Goal: Transaction & Acquisition: Purchase product/service

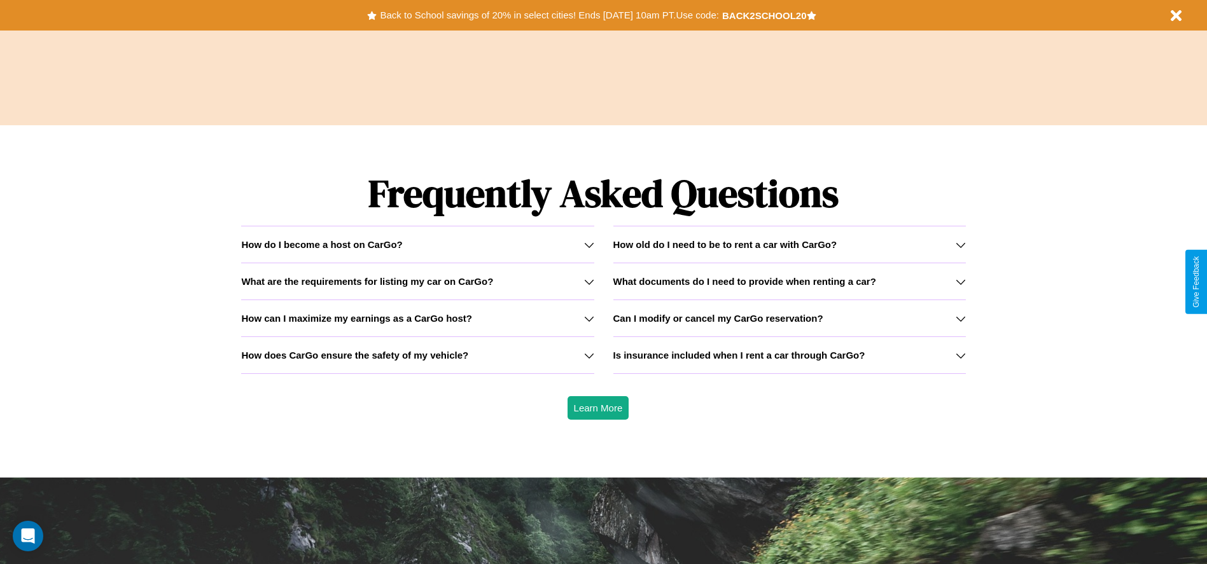
scroll to position [1826, 0]
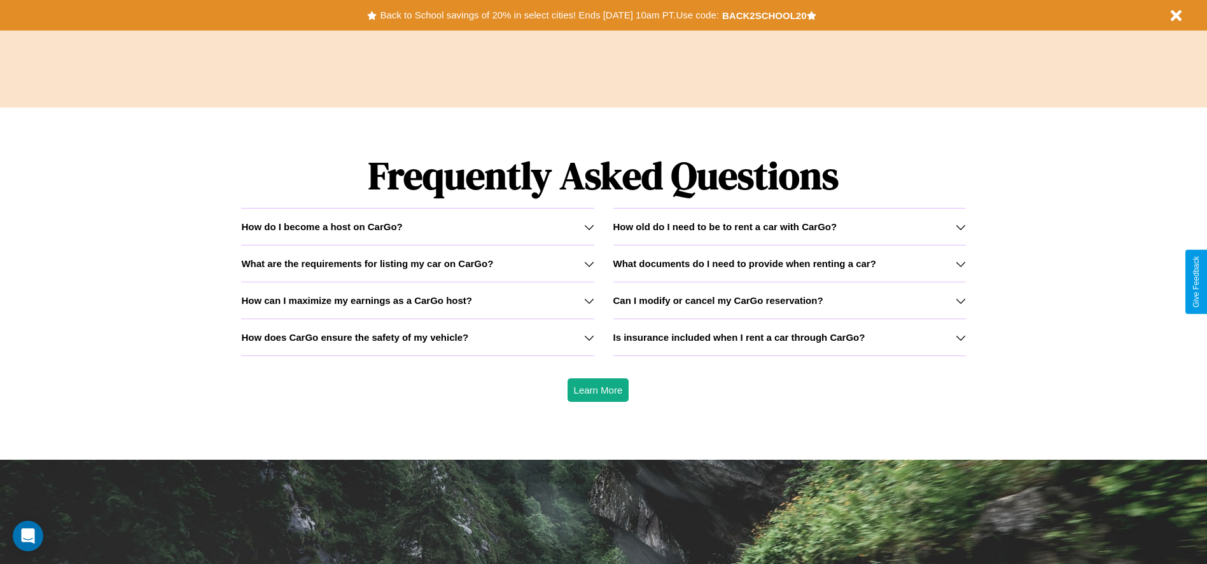
click at [789, 227] on h3 "How old do I need to be to rent a car with CarGo?" at bounding box center [725, 226] width 224 height 11
click at [789, 263] on h3 "What documents do I need to provide when renting a car?" at bounding box center [744, 263] width 263 height 11
click at [960, 263] on icon at bounding box center [961, 264] width 10 height 10
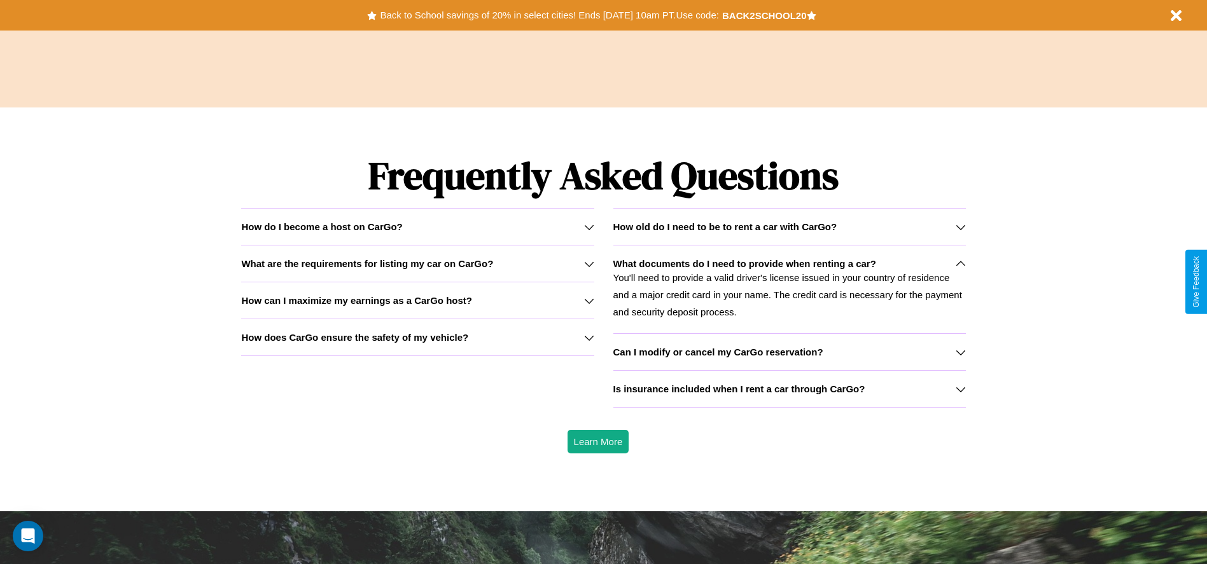
click at [789, 389] on h3 "Is insurance included when I rent a car through CarGo?" at bounding box center [739, 389] width 252 height 11
click at [589, 300] on icon at bounding box center [589, 301] width 10 height 10
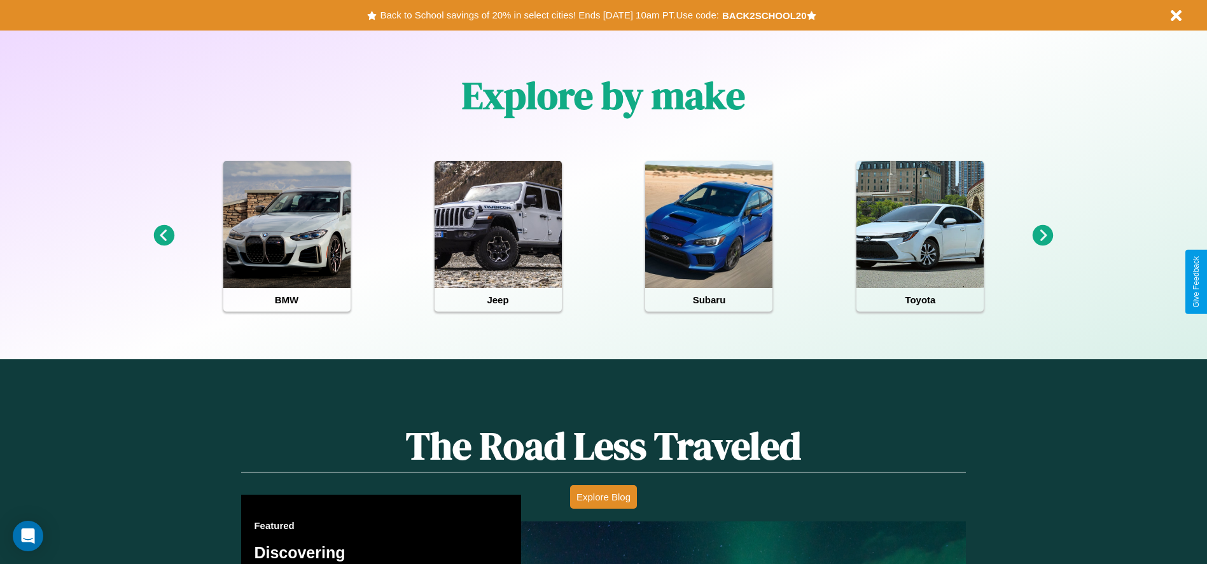
scroll to position [264, 0]
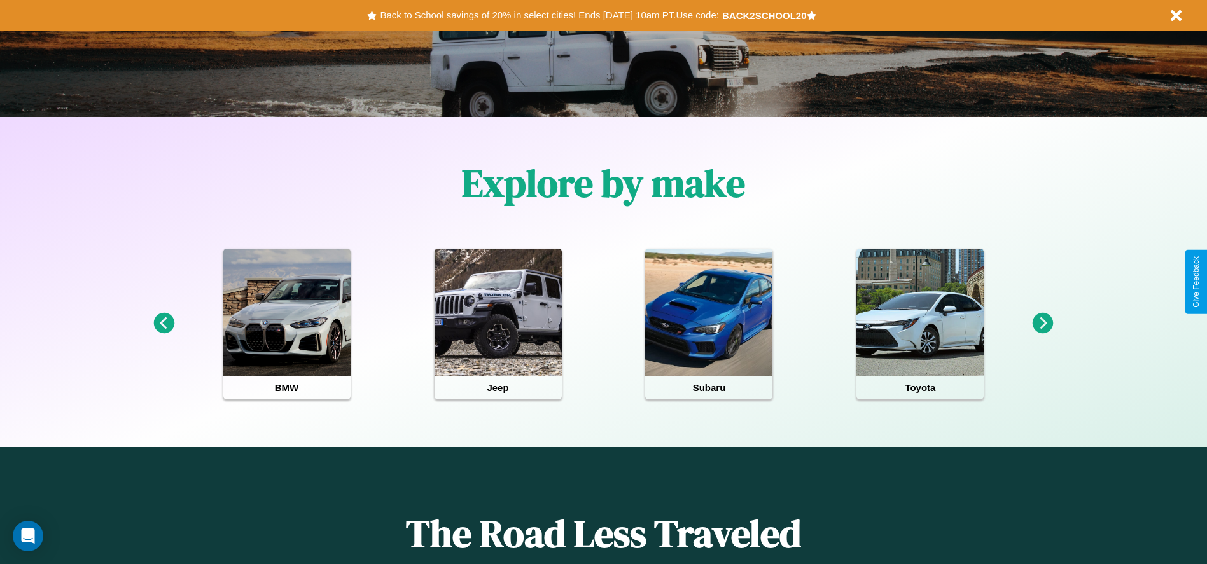
click at [1043, 324] on icon at bounding box center [1043, 323] width 21 height 21
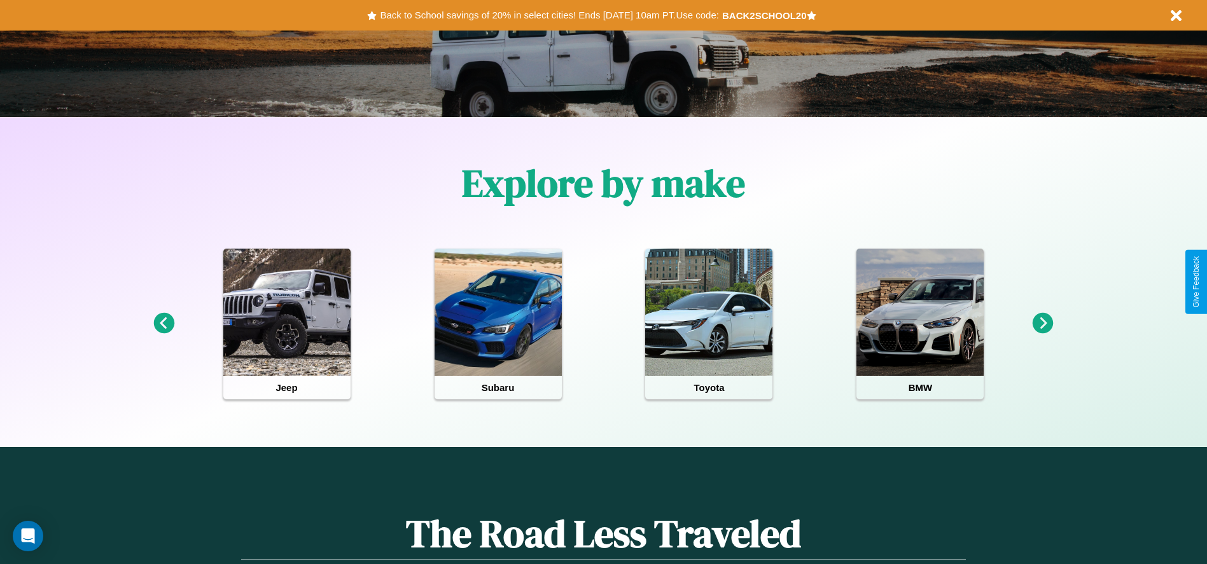
click at [164, 324] on icon at bounding box center [163, 323] width 21 height 21
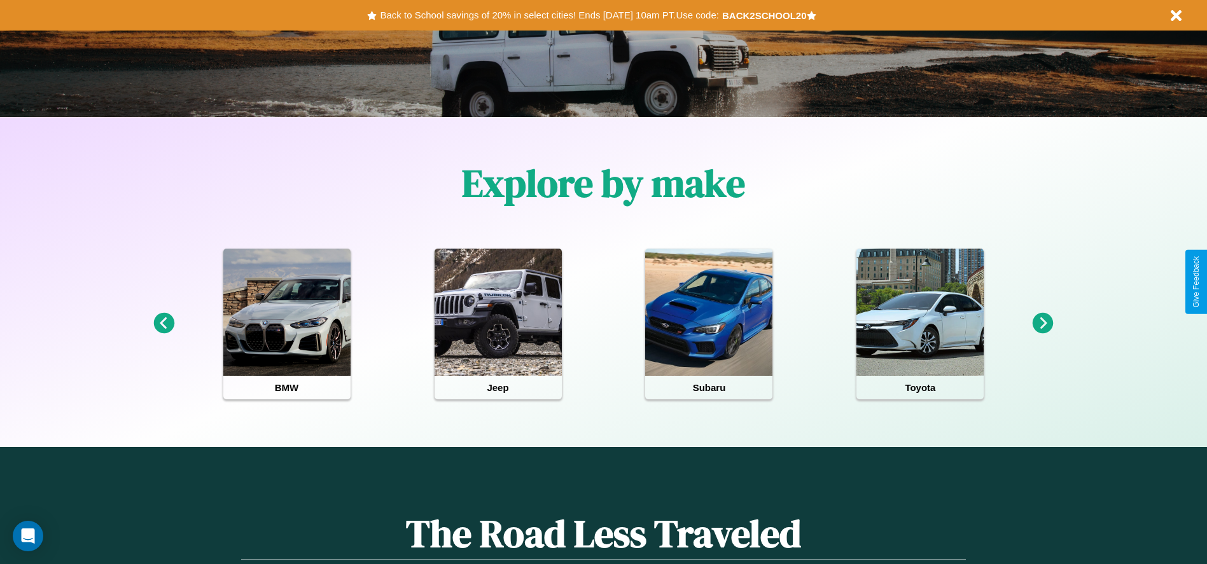
click at [1043, 324] on icon at bounding box center [1043, 323] width 21 height 21
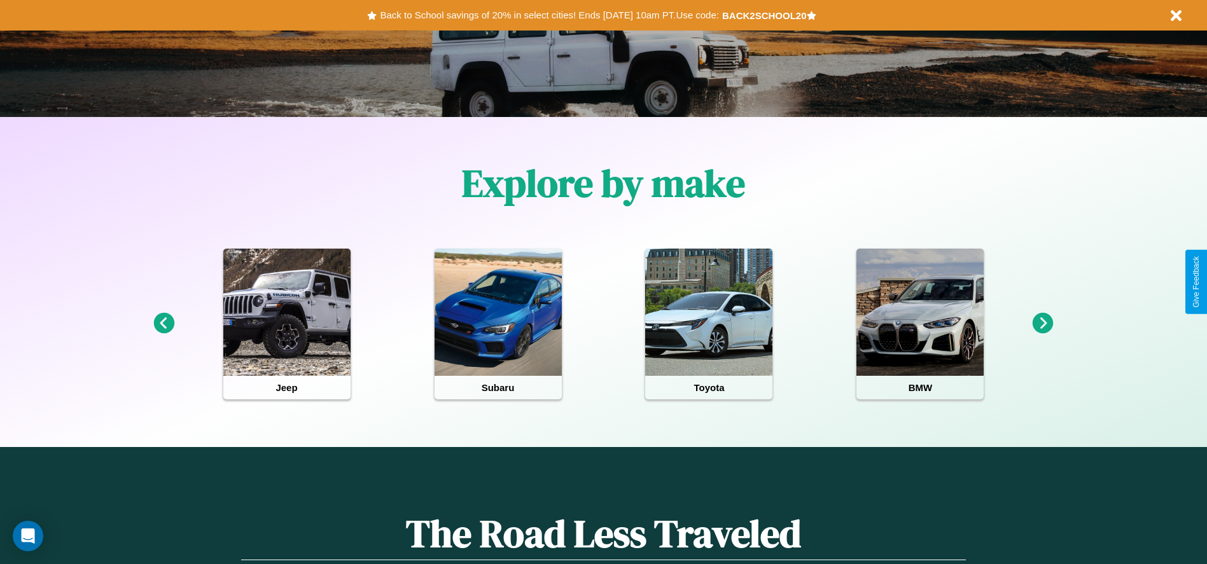
click at [1043, 324] on icon at bounding box center [1043, 323] width 21 height 21
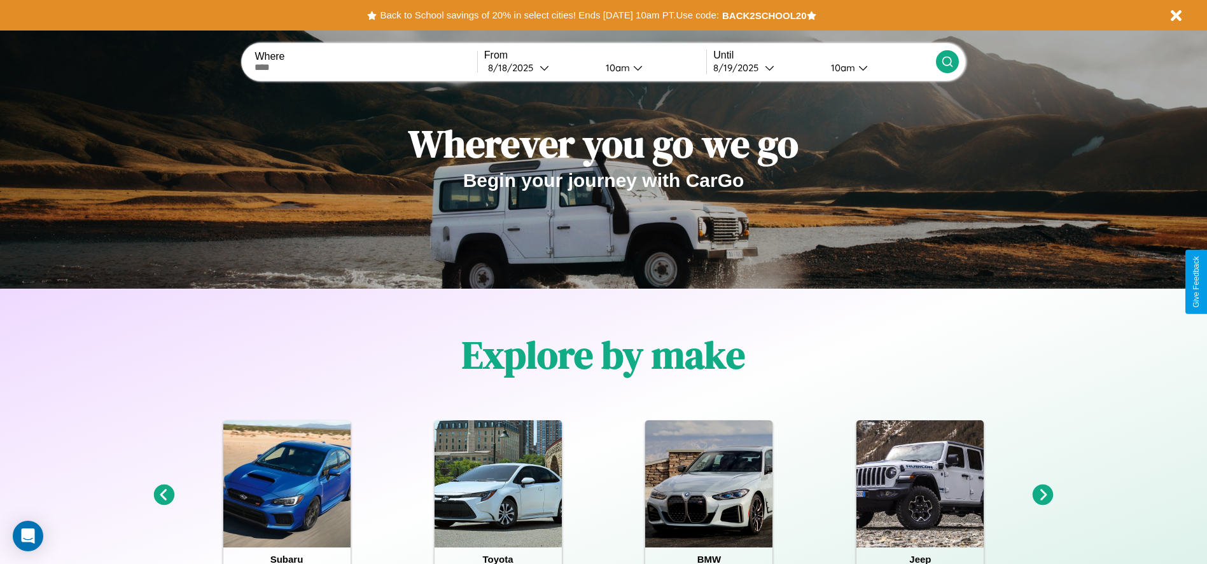
scroll to position [0, 0]
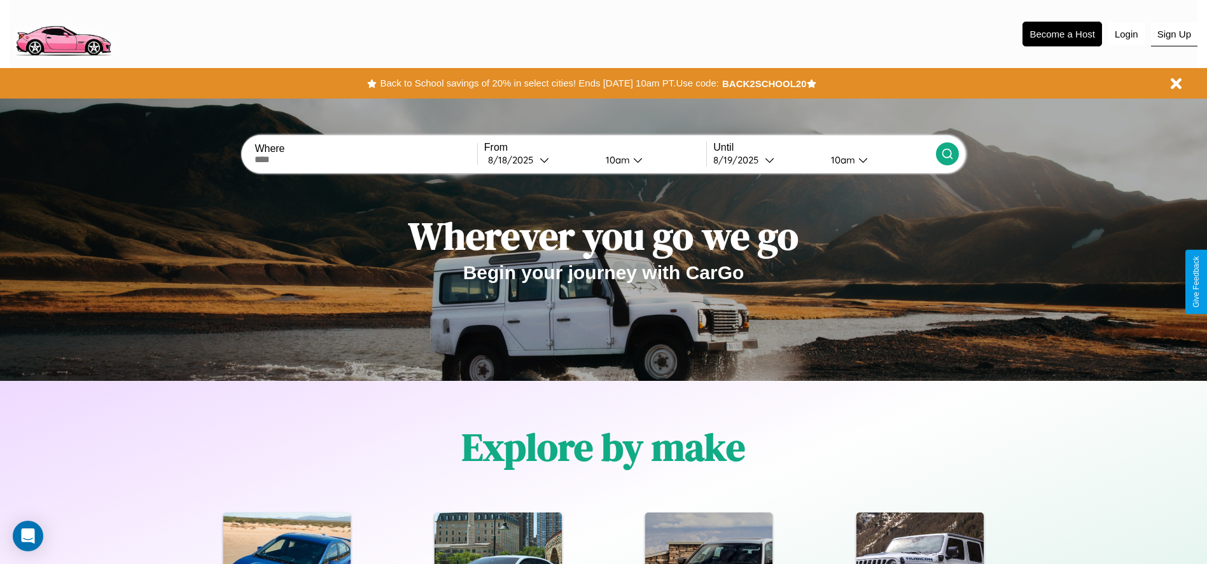
click at [1174, 34] on button "Sign Up" at bounding box center [1174, 34] width 46 height 24
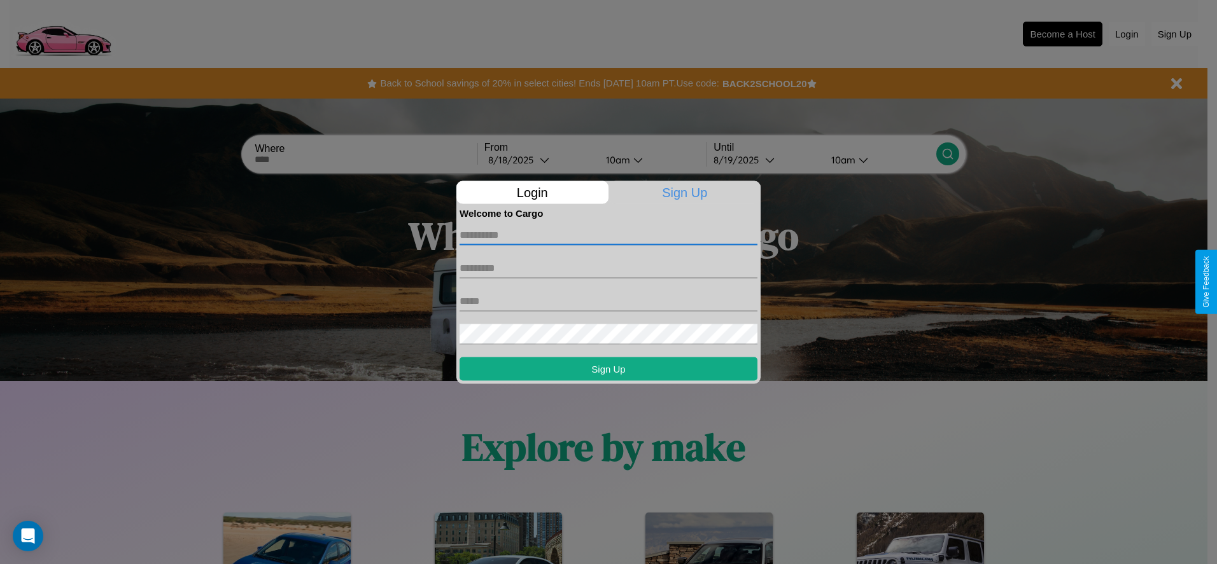
click at [608, 235] on input "text" at bounding box center [608, 235] width 298 height 20
type input "*****"
click at [608, 268] on input "text" at bounding box center [608, 268] width 298 height 20
type input "********"
click at [608, 301] on input "text" at bounding box center [608, 301] width 298 height 20
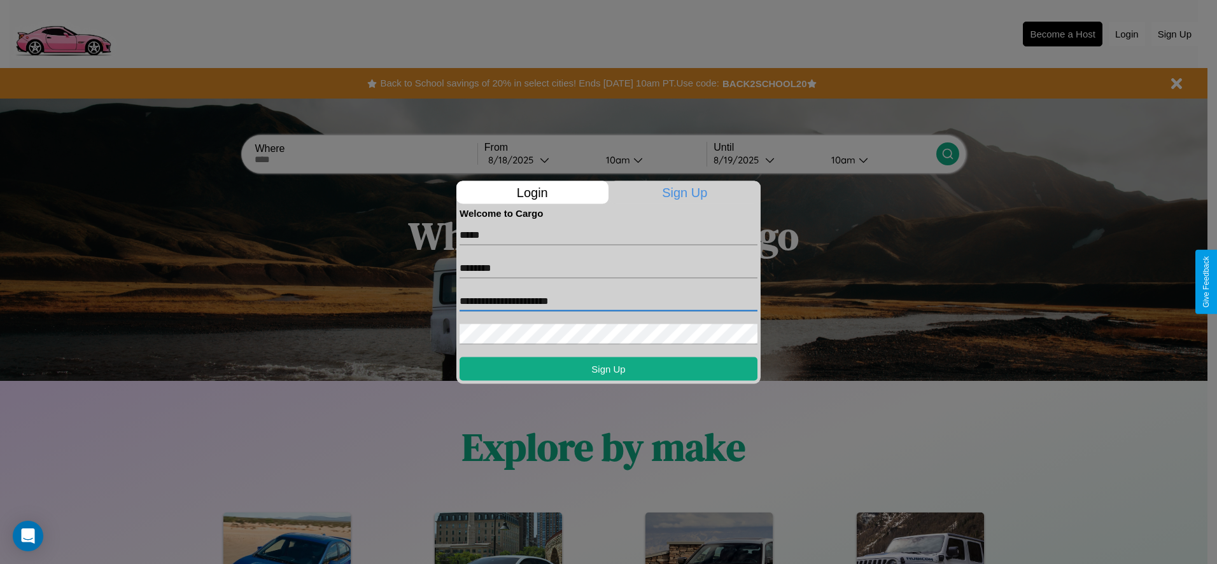
type input "**********"
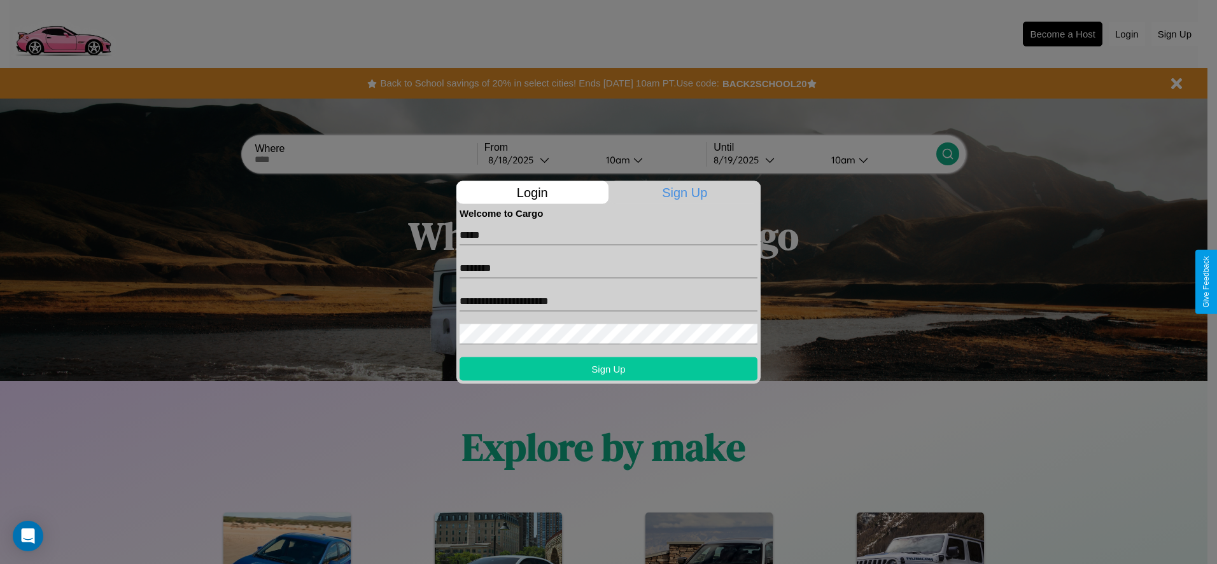
click at [608, 368] on button "Sign Up" at bounding box center [608, 369] width 298 height 24
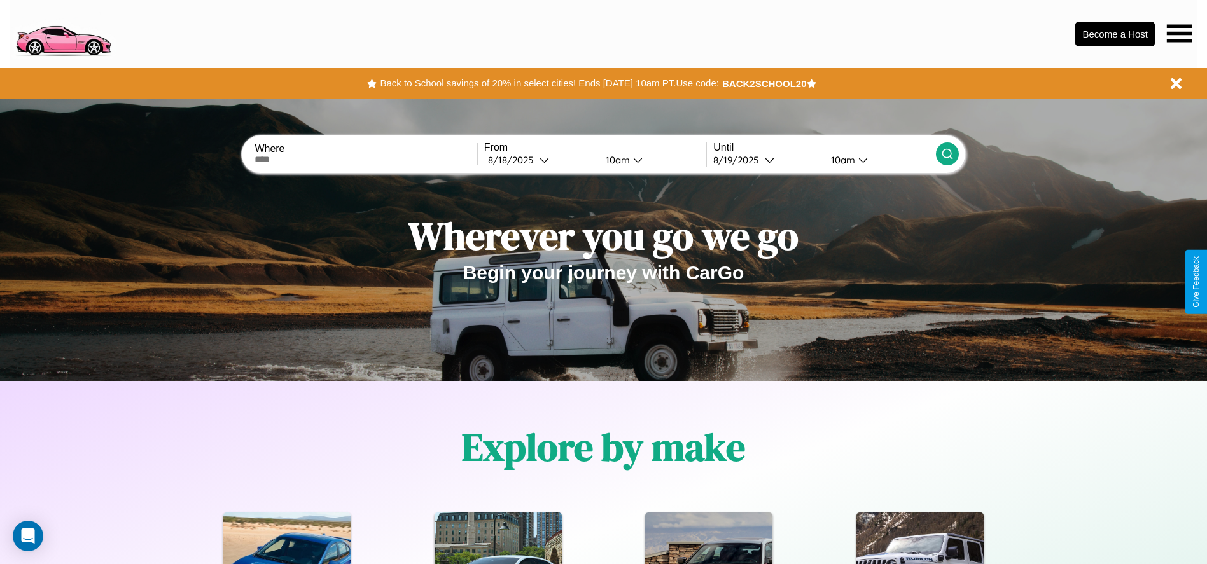
click at [366, 160] on input "text" at bounding box center [366, 160] width 222 height 10
type input "**********"
click at [540, 160] on div "8 / 18 / 2025" at bounding box center [514, 160] width 52 height 12
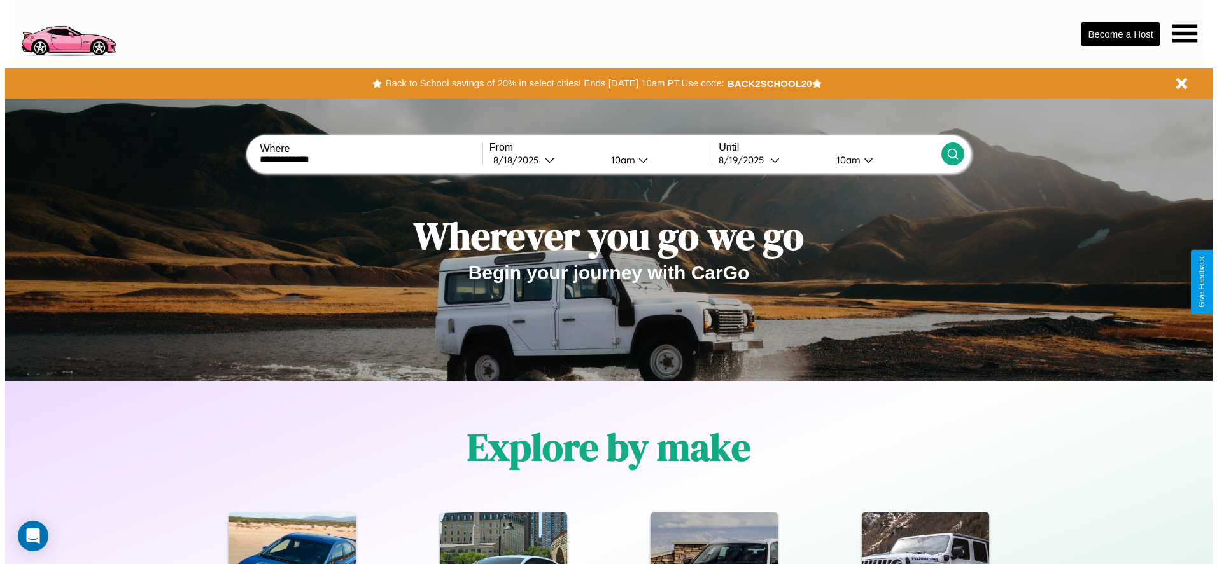
select select "*"
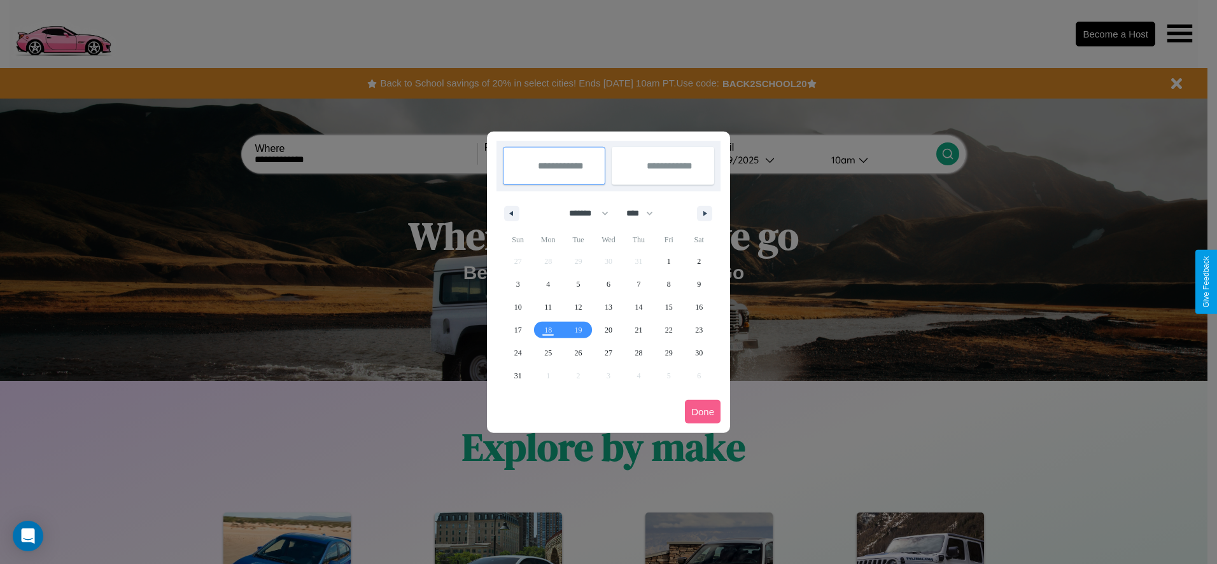
drag, startPoint x: 583, startPoint y: 213, endPoint x: 608, endPoint y: 255, distance: 49.1
click at [583, 213] on select "******* ******** ***** ***** *** **** **** ****** ********* ******* ******** **…" at bounding box center [586, 213] width 54 height 21
drag, startPoint x: 645, startPoint y: 213, endPoint x: 608, endPoint y: 255, distance: 55.9
click at [645, 213] on select "**** **** **** **** **** **** **** **** **** **** **** **** **** **** **** ****…" at bounding box center [639, 213] width 38 height 21
select select "****"
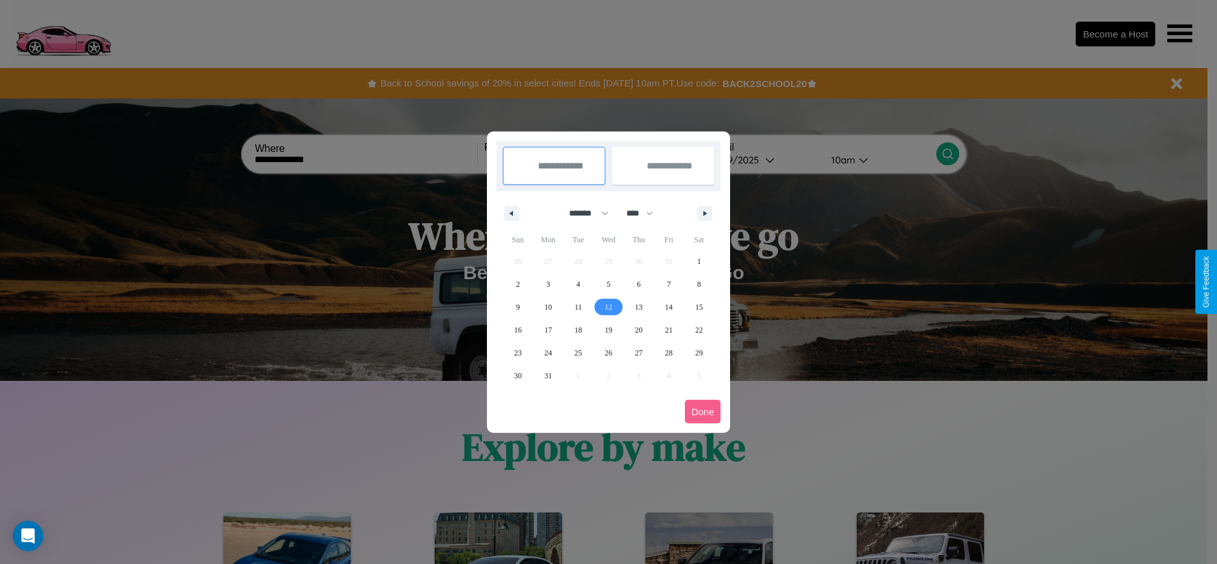
click at [608, 307] on span "12" at bounding box center [609, 307] width 8 height 23
type input "**********"
click at [699, 330] on span "22" at bounding box center [699, 330] width 8 height 23
type input "**********"
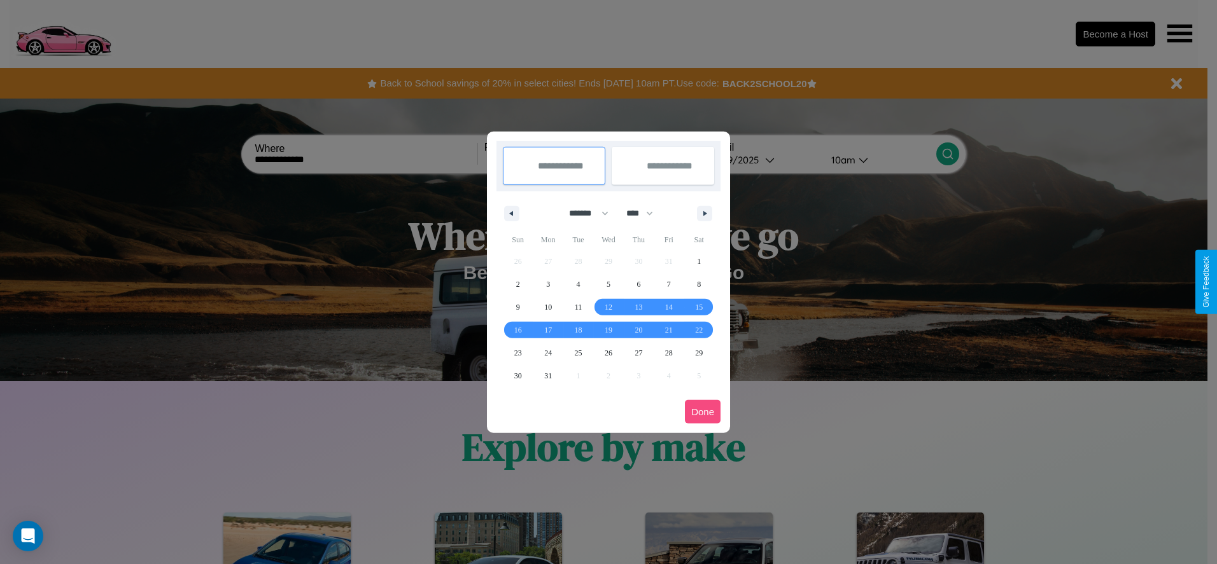
click at [703, 412] on button "Done" at bounding box center [703, 412] width 36 height 24
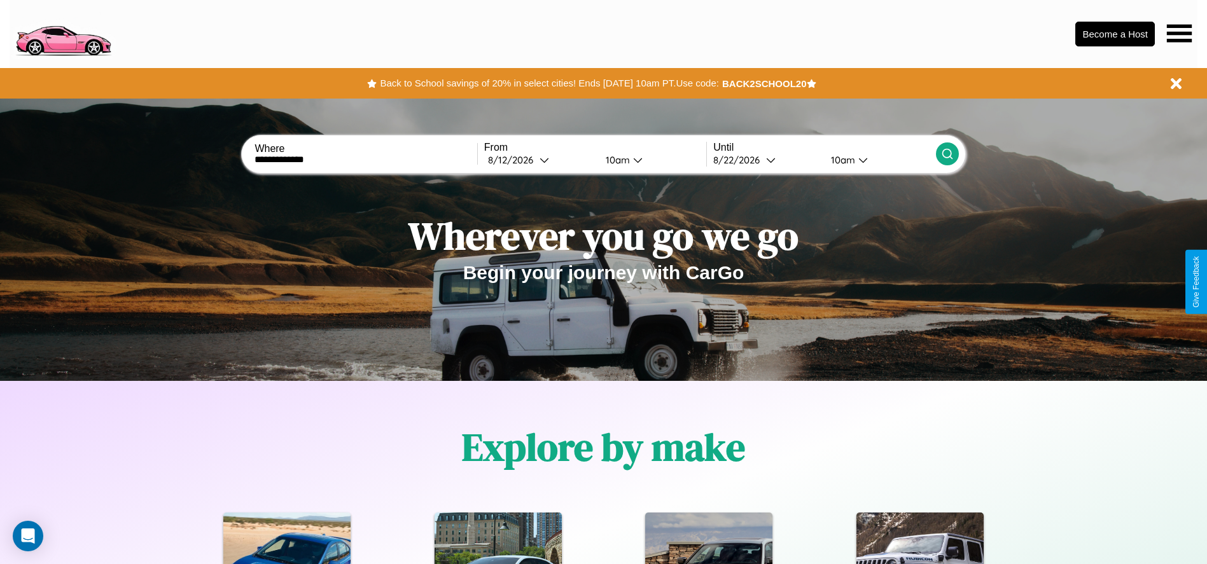
click at [615, 160] on div "10am" at bounding box center [616, 160] width 34 height 12
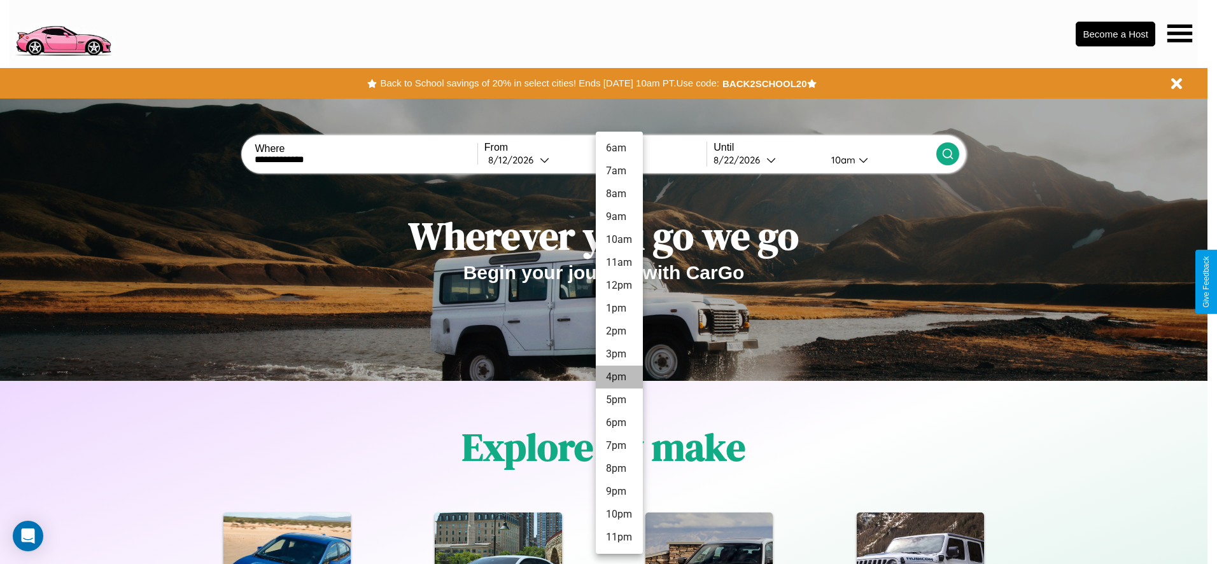
click at [619, 377] on li "4pm" at bounding box center [619, 377] width 47 height 23
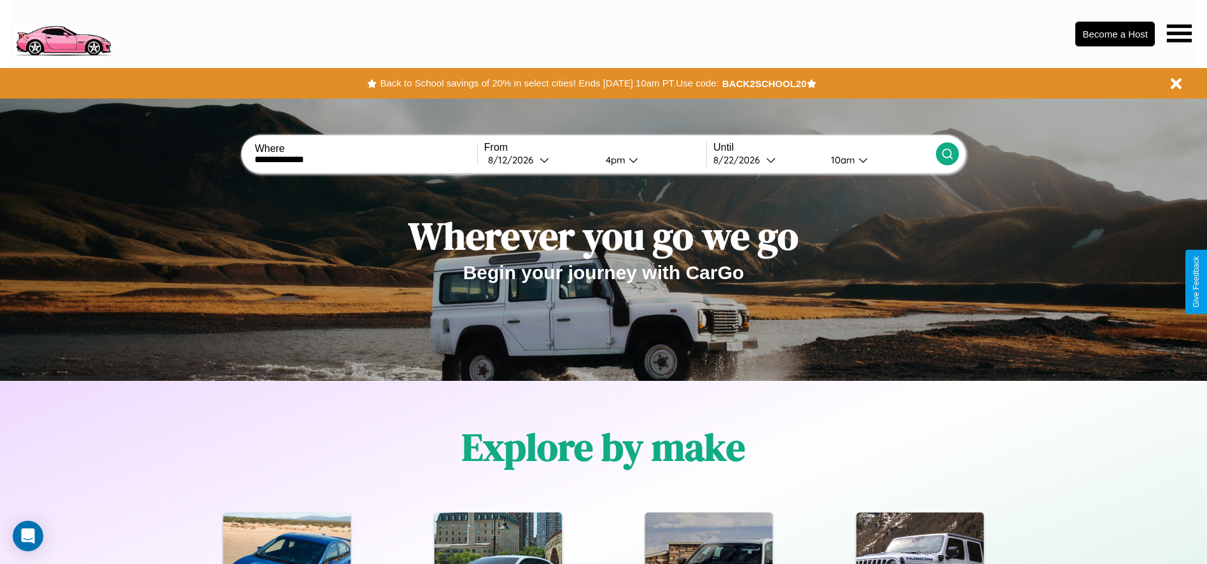
click at [841, 160] on div "10am" at bounding box center [842, 160] width 34 height 12
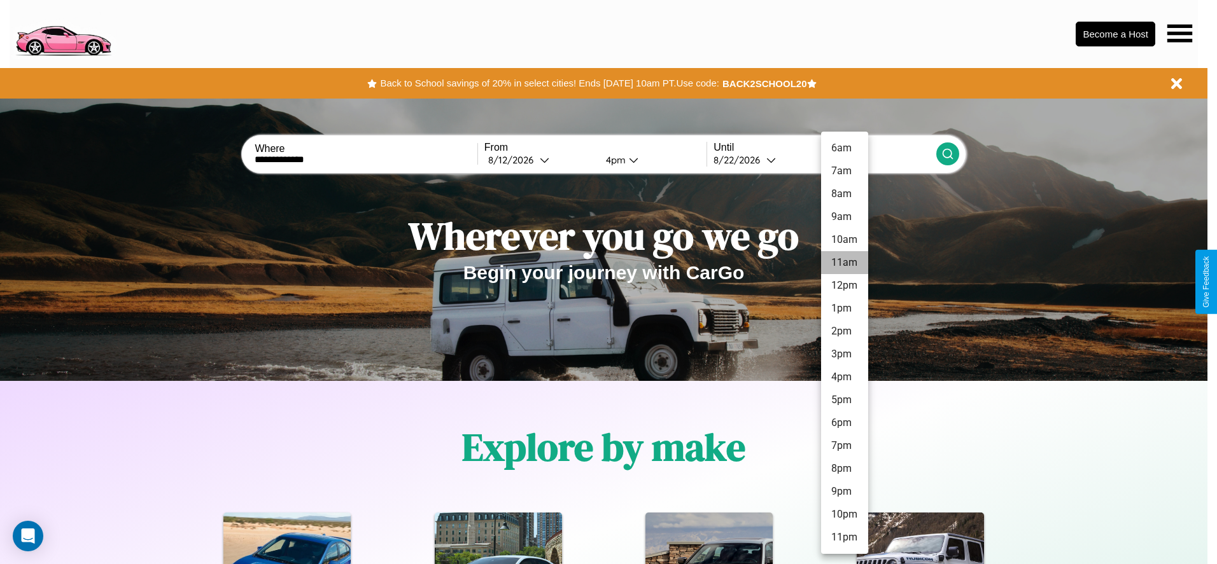
click at [844, 263] on li "11am" at bounding box center [844, 262] width 47 height 23
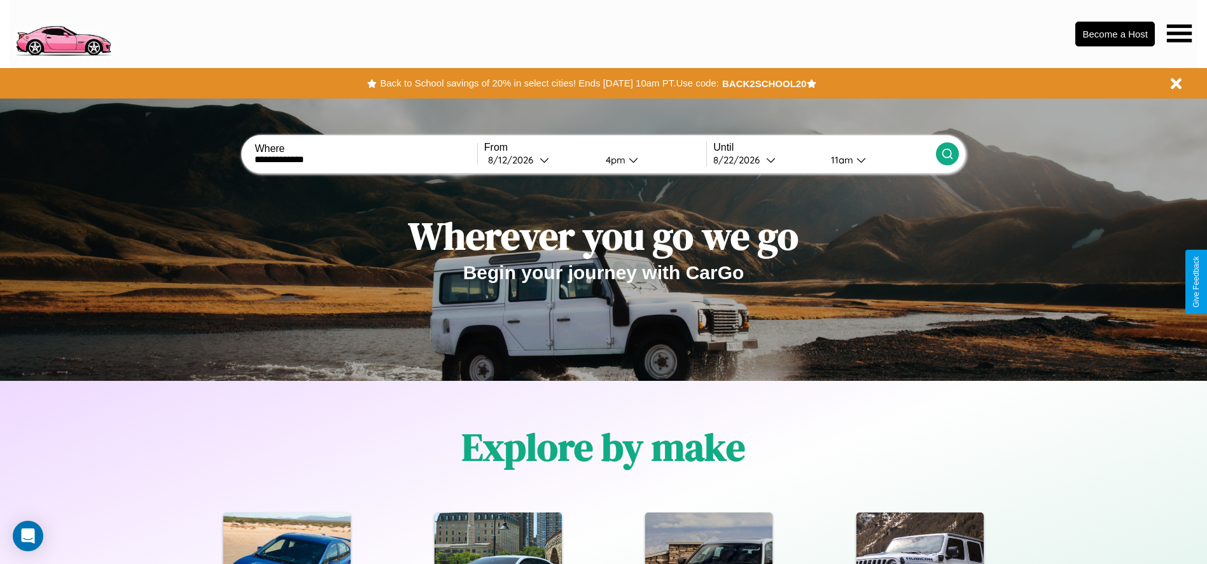
click at [947, 154] on icon at bounding box center [947, 154] width 13 height 13
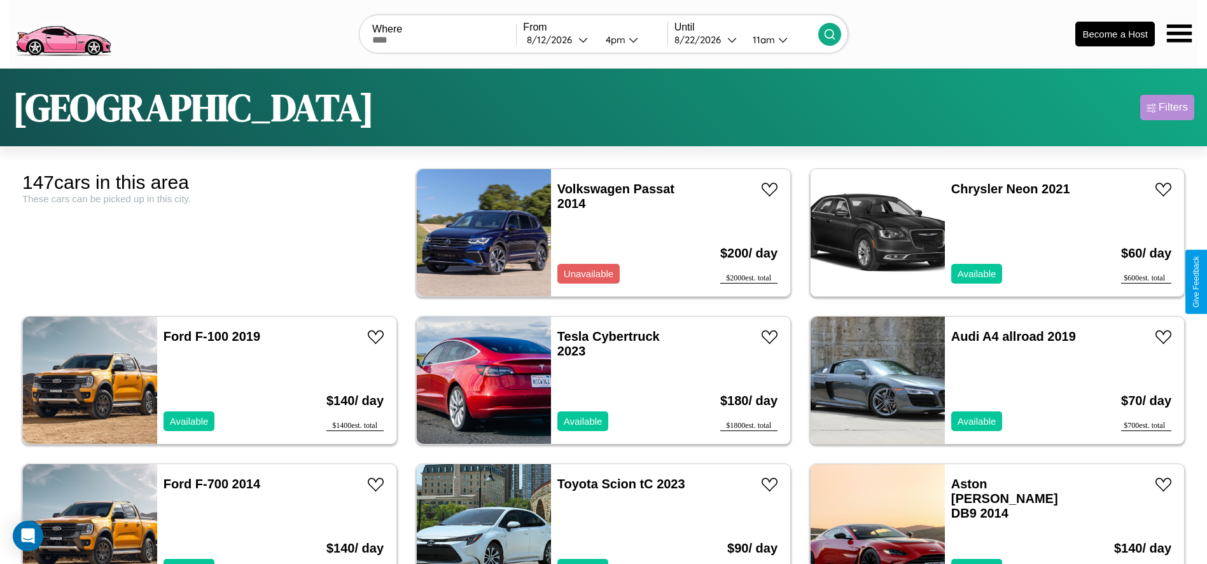
click at [1167, 108] on div "Filters" at bounding box center [1173, 107] width 29 height 13
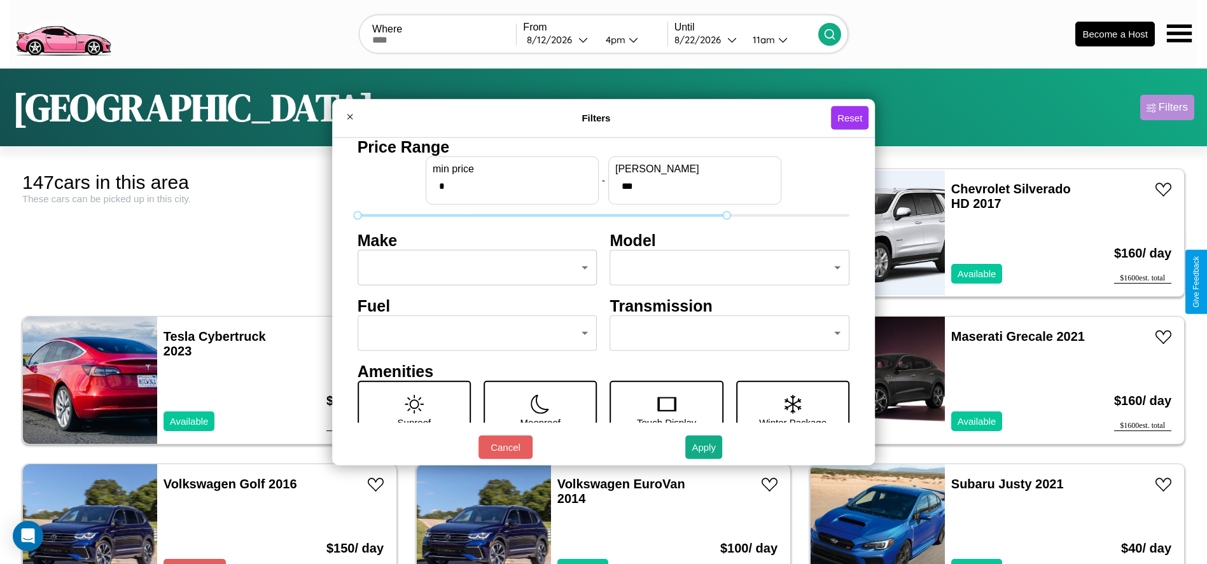
type input "***"
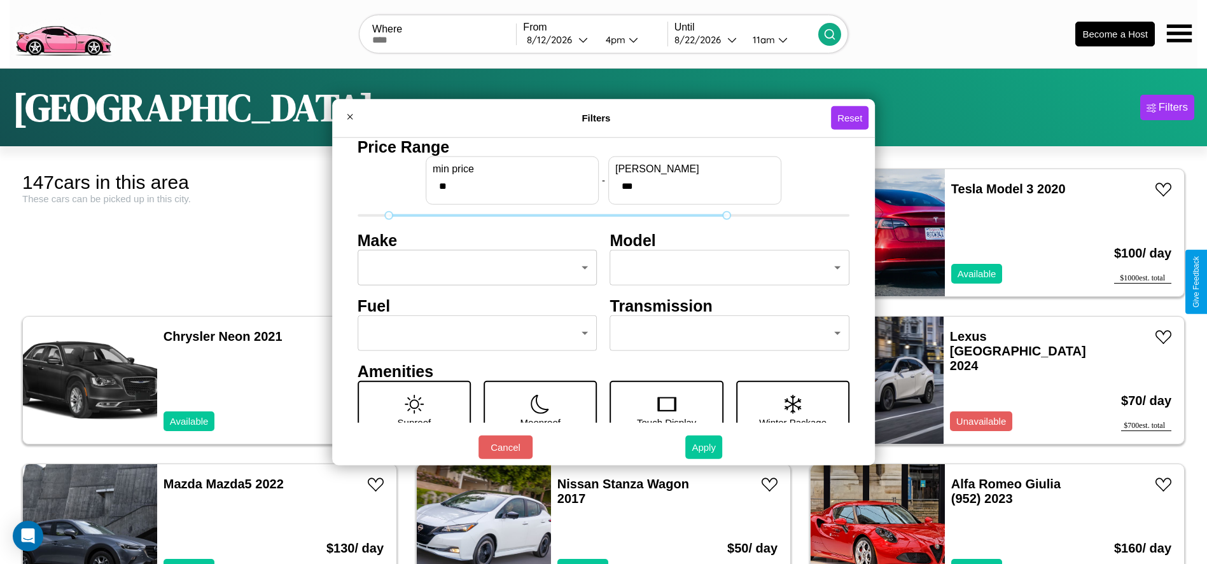
type input "**"
click at [704, 447] on button "Apply" at bounding box center [703, 448] width 37 height 24
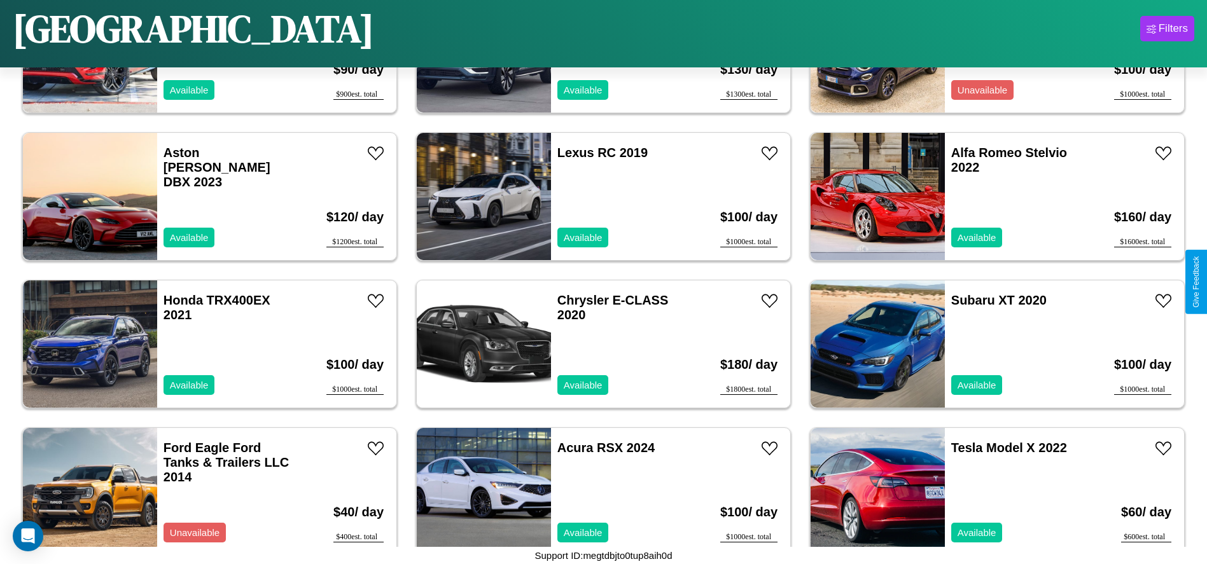
scroll to position [3981, 0]
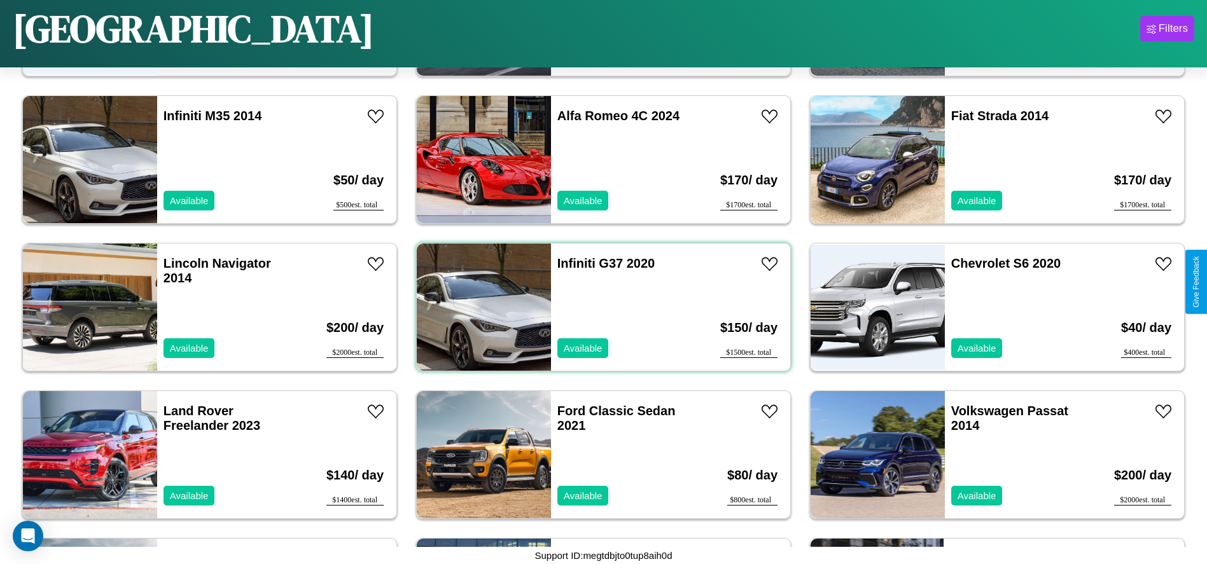
click at [599, 307] on div "Infiniti G37 2020 Available" at bounding box center [624, 307] width 147 height 127
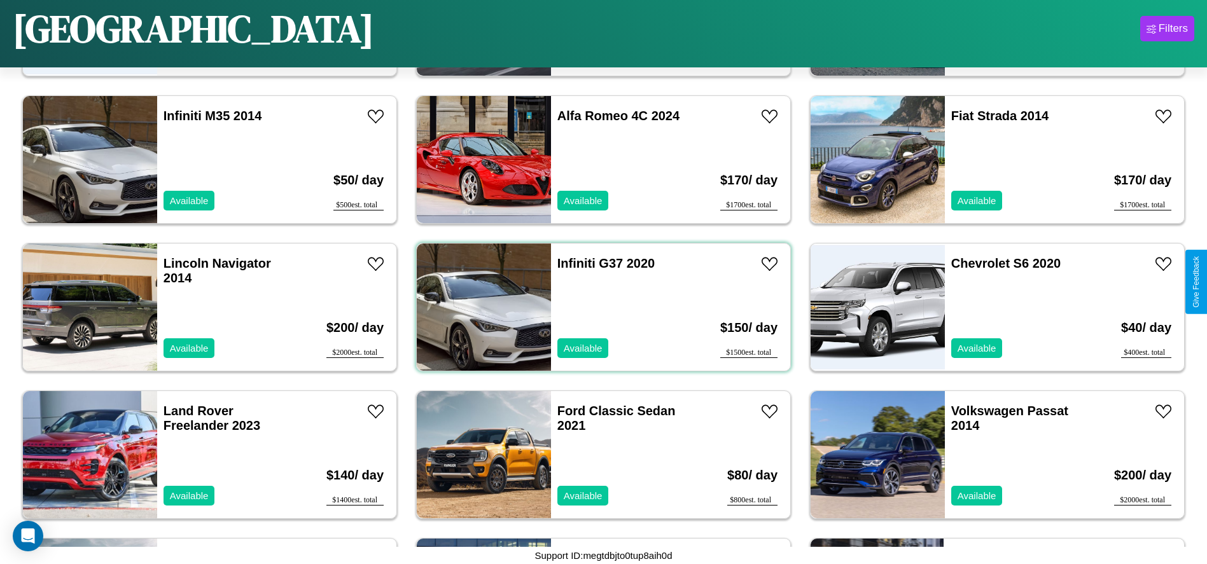
click at [599, 307] on div "Infiniti G37 2020 Available" at bounding box center [624, 307] width 147 height 127
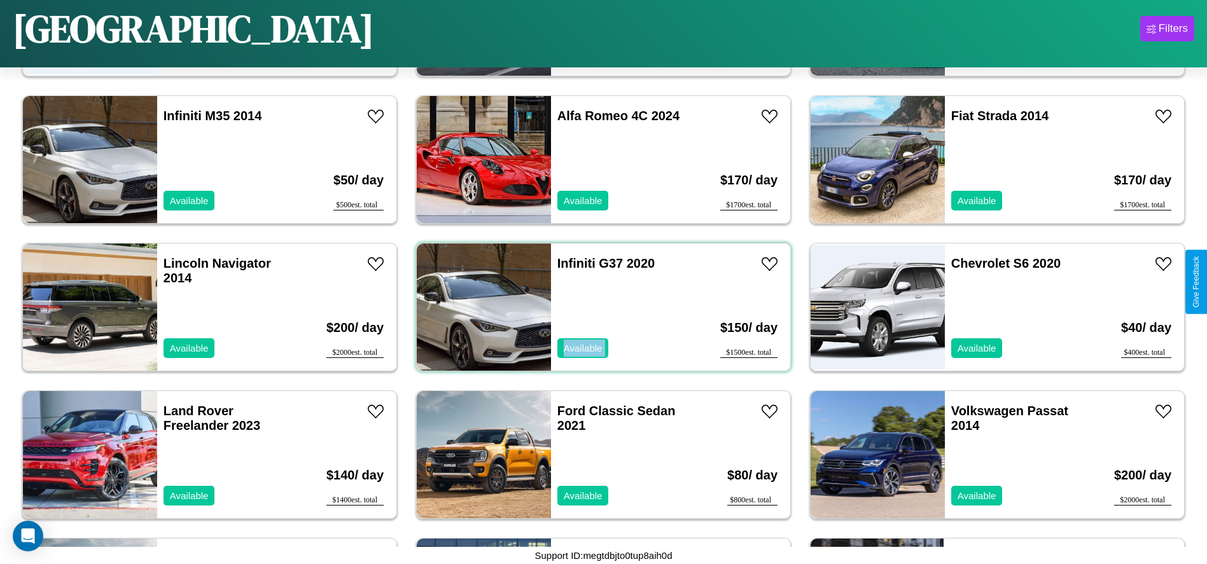
click at [599, 307] on div "Infiniti G37 2020 Available" at bounding box center [624, 307] width 147 height 127
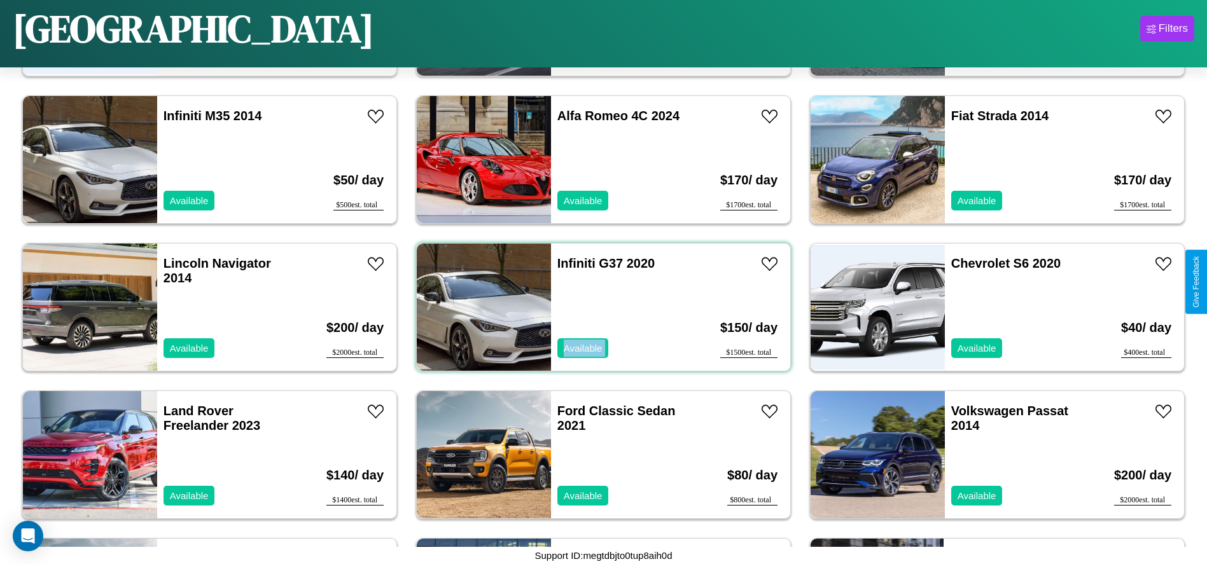
click at [599, 307] on div "Infiniti G37 2020 Available" at bounding box center [624, 307] width 147 height 127
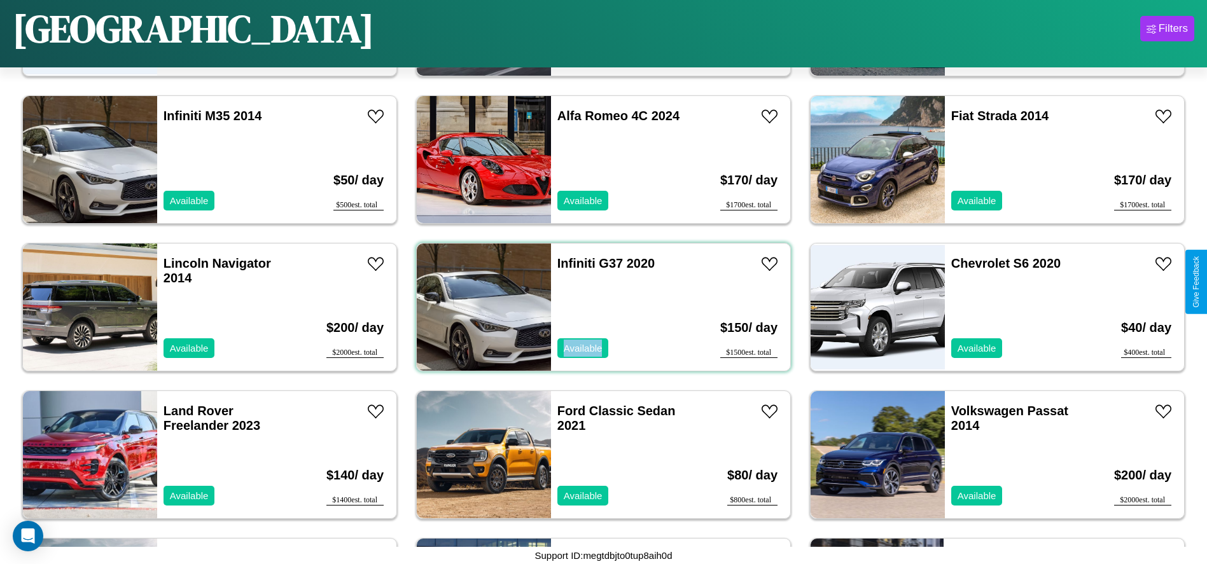
click at [599, 307] on div "Infiniti G37 2020 Available" at bounding box center [624, 307] width 147 height 127
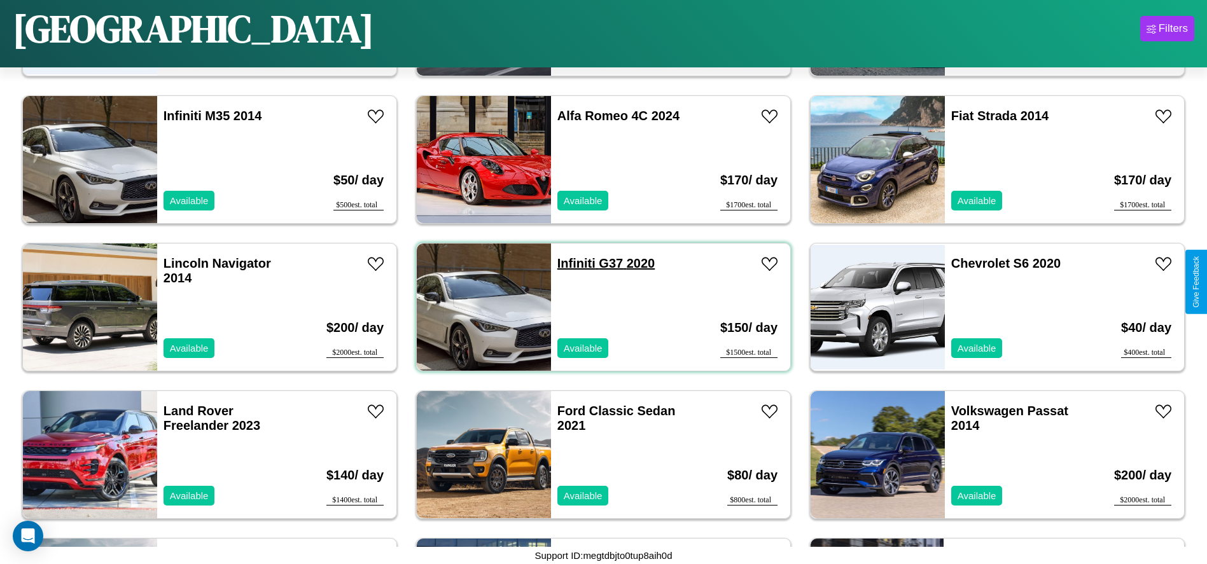
click at [571, 263] on link "Infiniti G37 2020" at bounding box center [605, 263] width 97 height 14
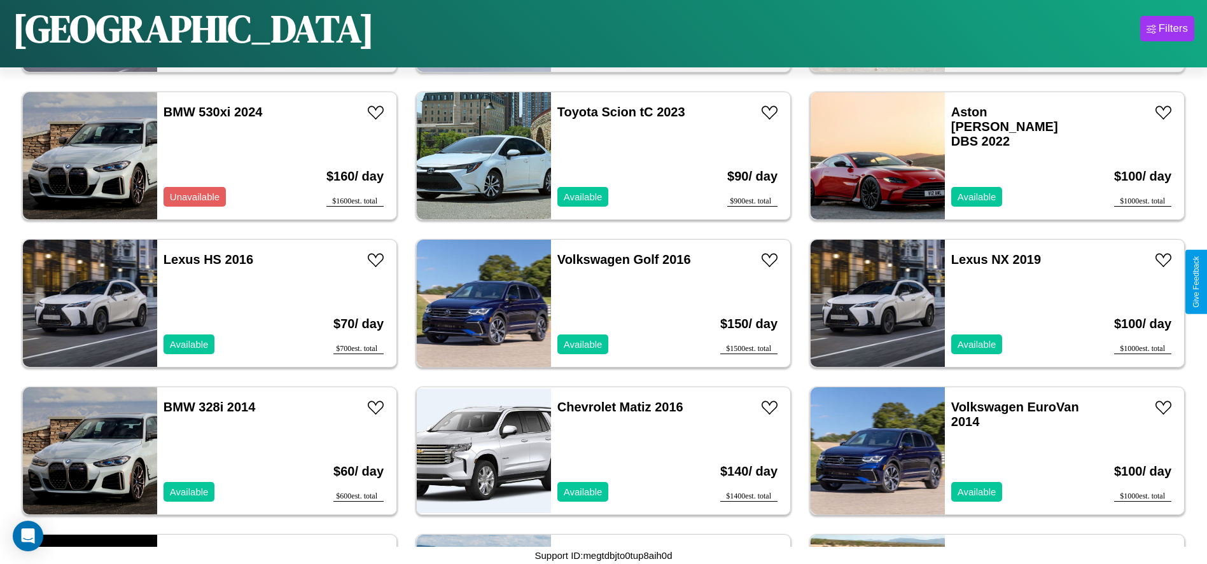
scroll to position [142, 0]
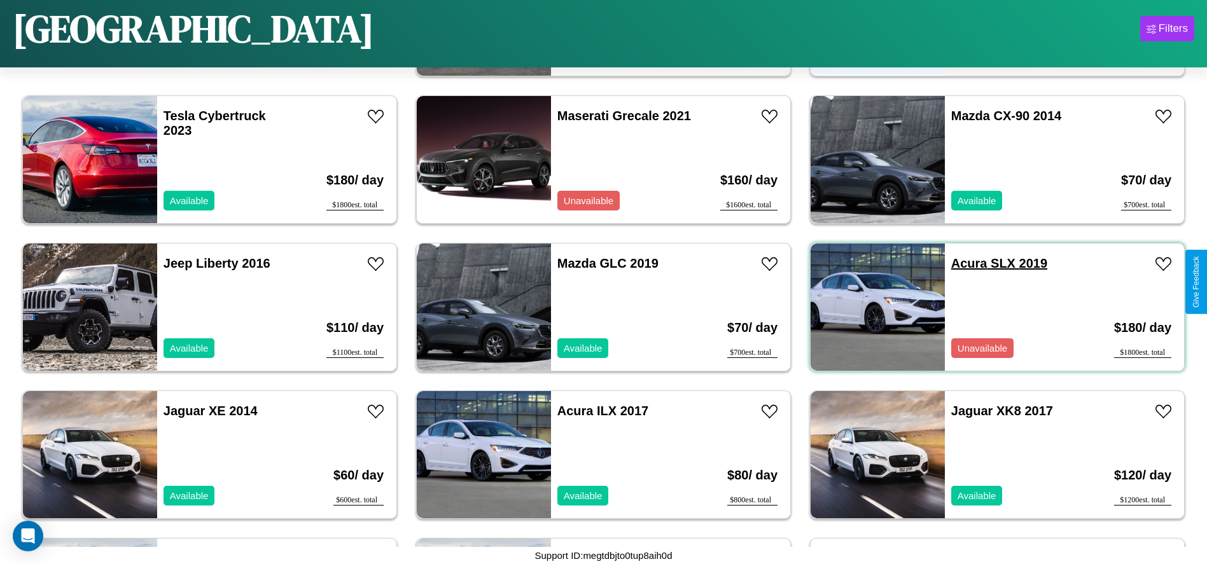
click at [962, 263] on link "Acura SLX 2019" at bounding box center [999, 263] width 96 height 14
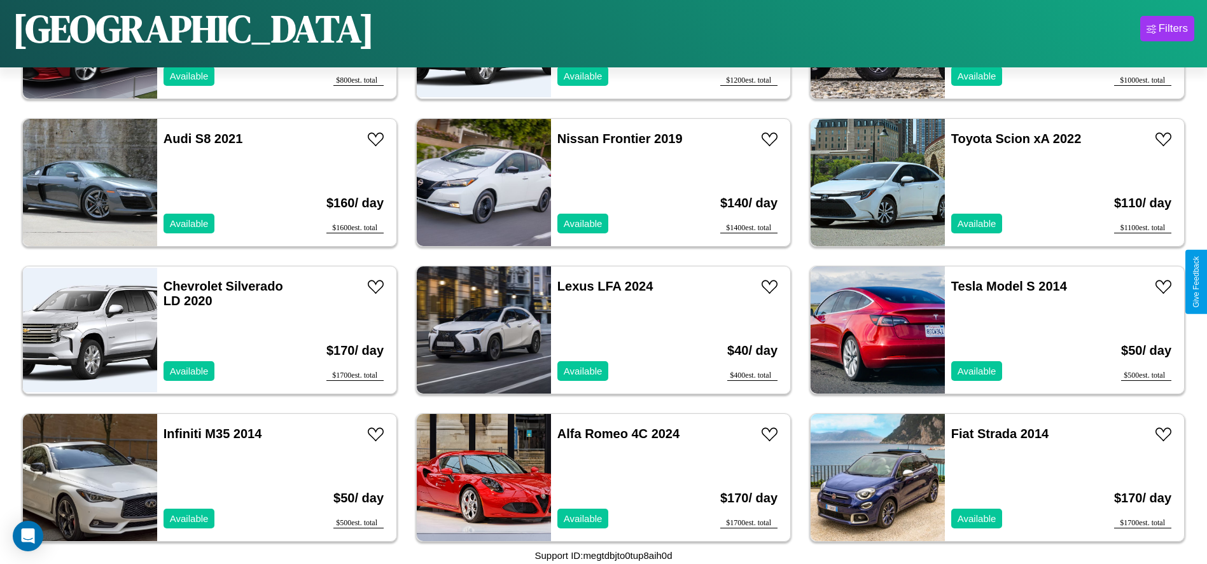
scroll to position [4128, 0]
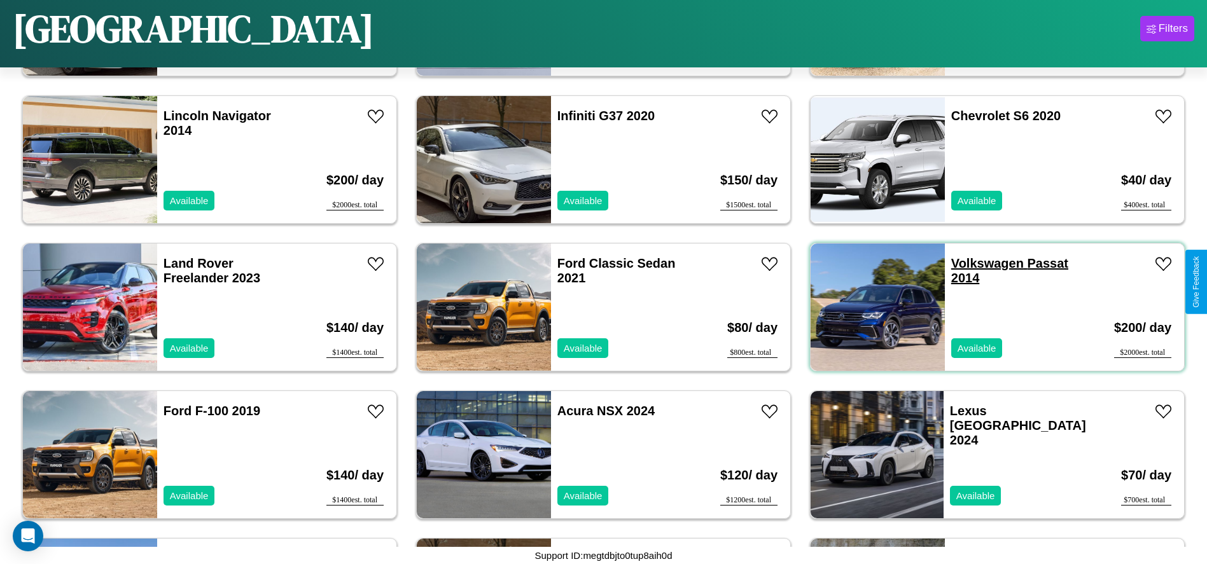
click at [979, 263] on link "Volkswagen Passat 2014" at bounding box center [1009, 270] width 117 height 29
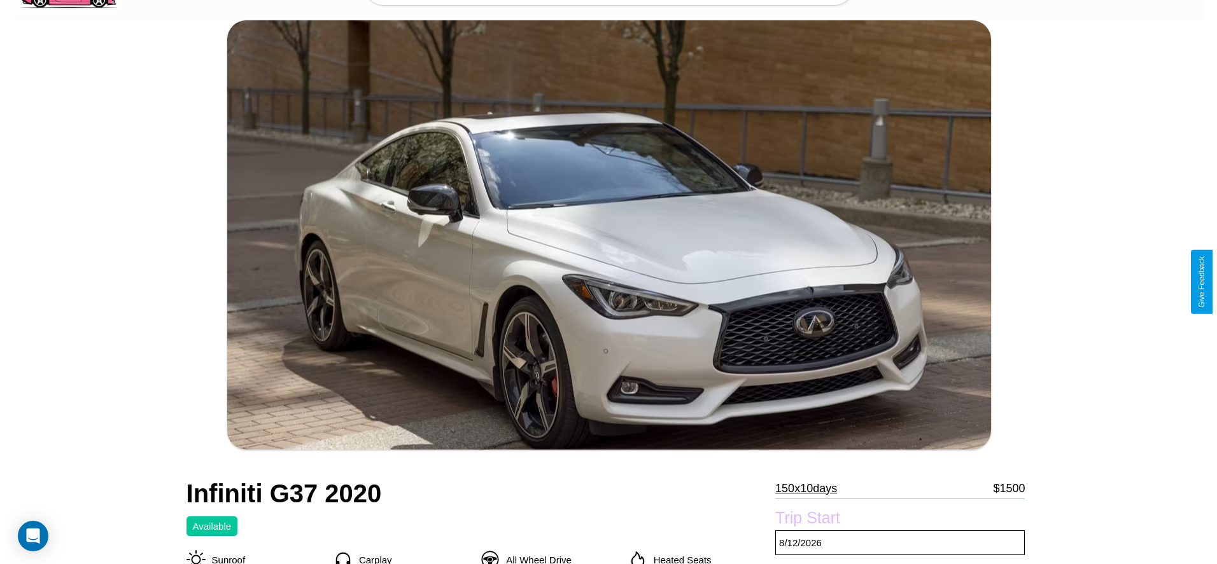
scroll to position [309, 0]
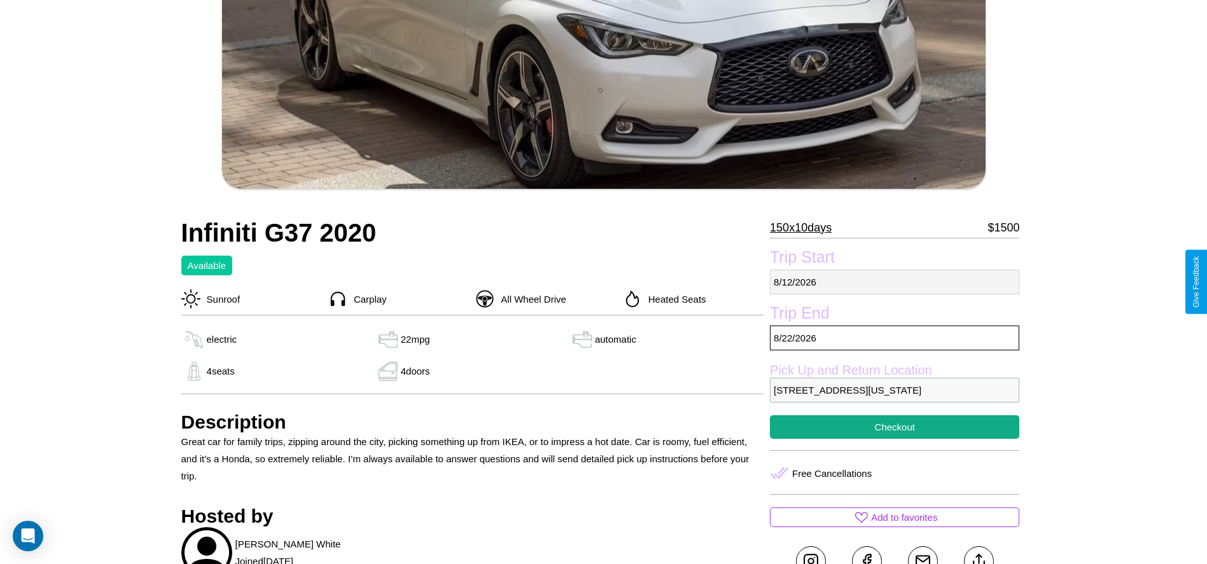
click at [895, 282] on p "8 / 12 / 2026" at bounding box center [894, 282] width 249 height 25
select select "*"
select select "****"
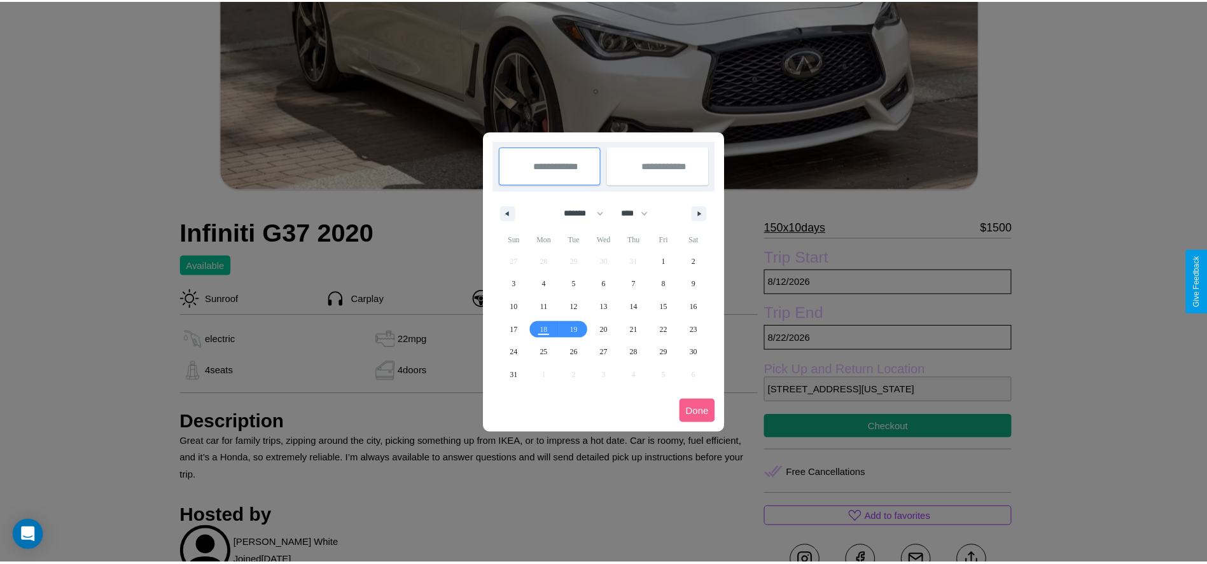
scroll to position [0, 0]
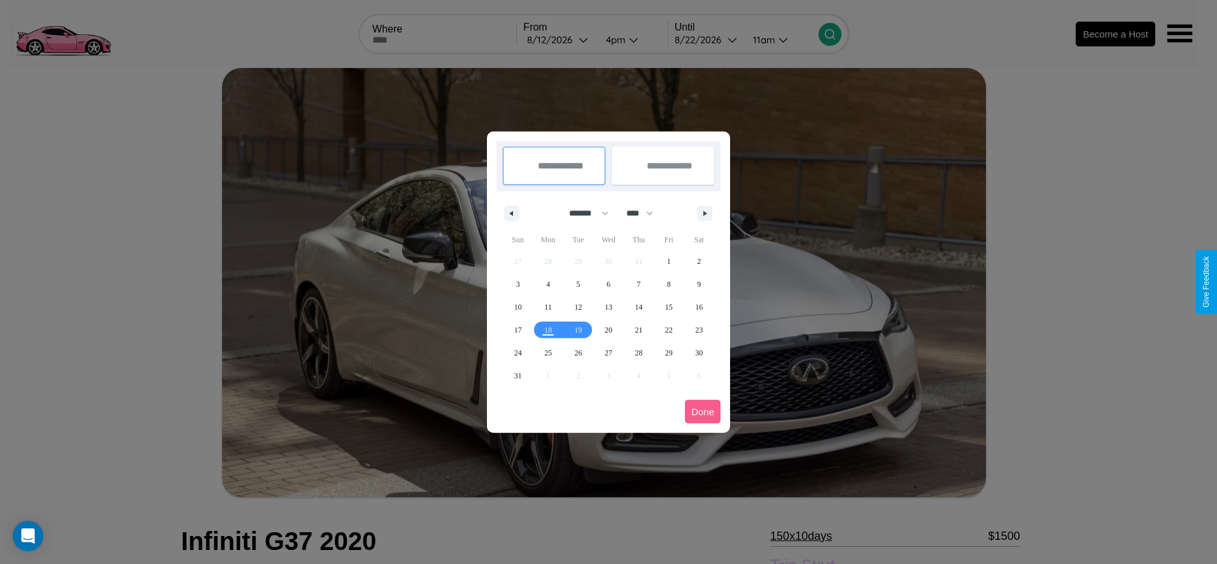
click at [559, 39] on div at bounding box center [608, 282] width 1217 height 564
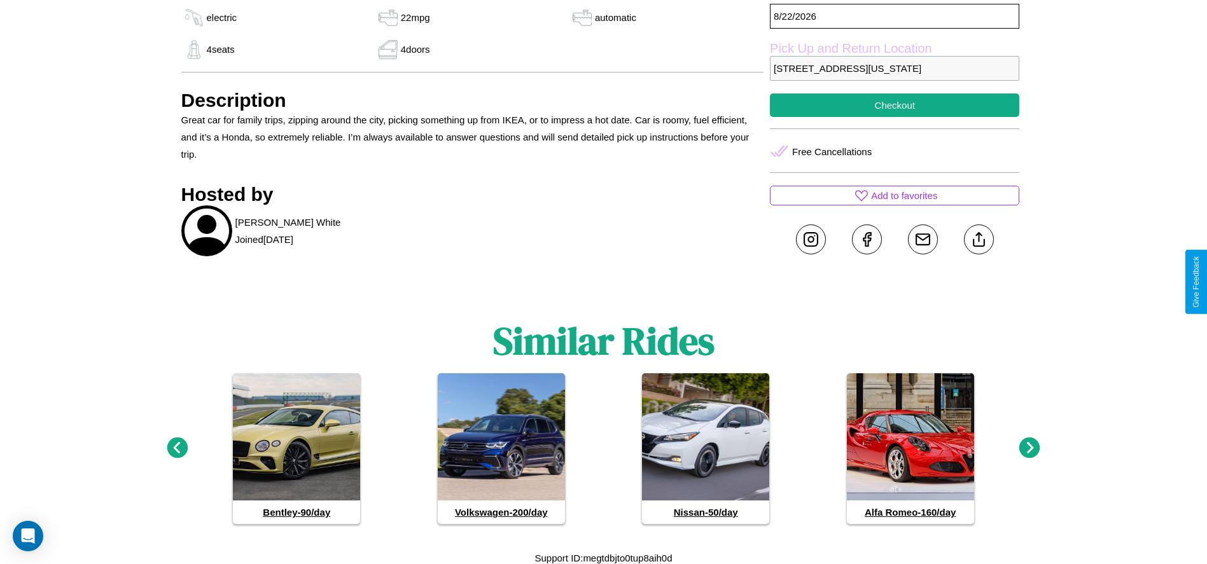
scroll to position [650, 0]
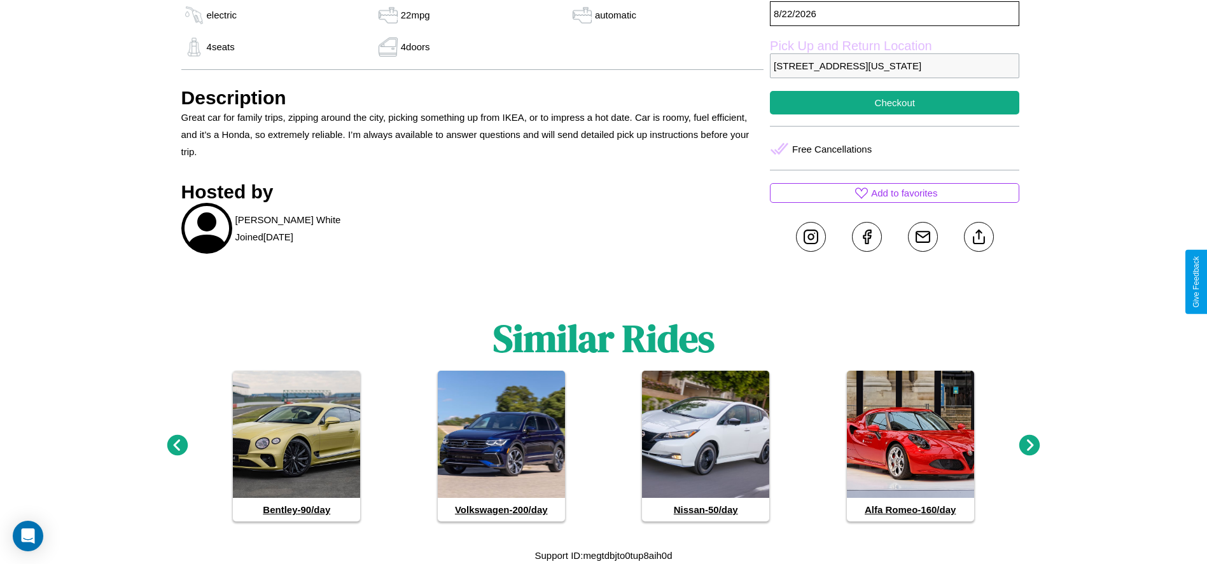
click at [1030, 446] on icon at bounding box center [1029, 445] width 21 height 21
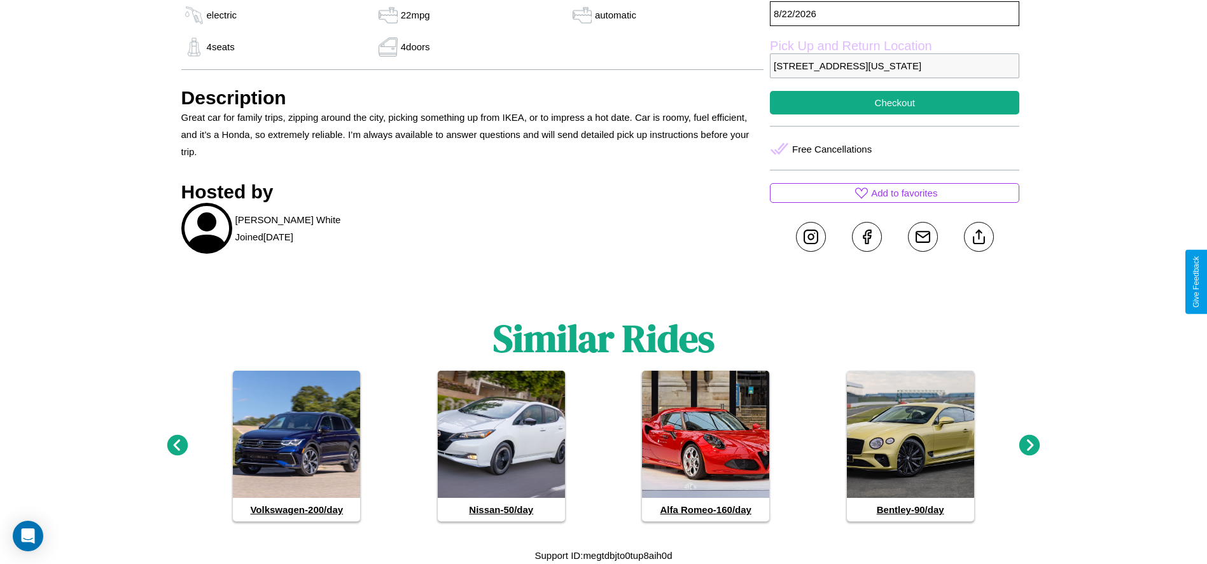
click at [177, 446] on icon at bounding box center [177, 445] width 21 height 21
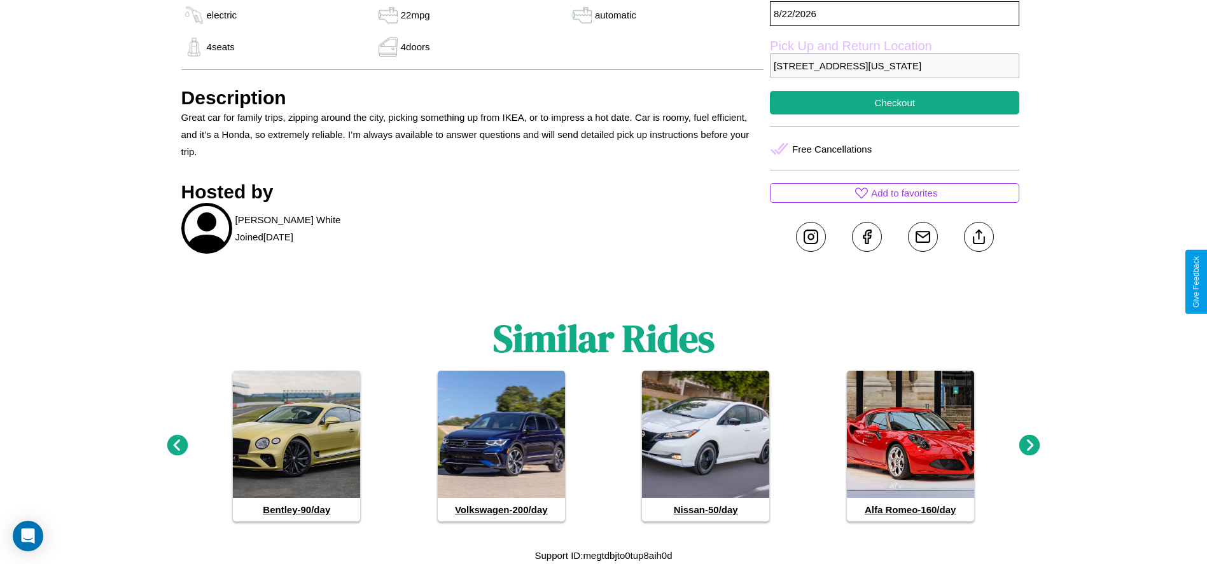
click at [1030, 446] on icon at bounding box center [1029, 445] width 21 height 21
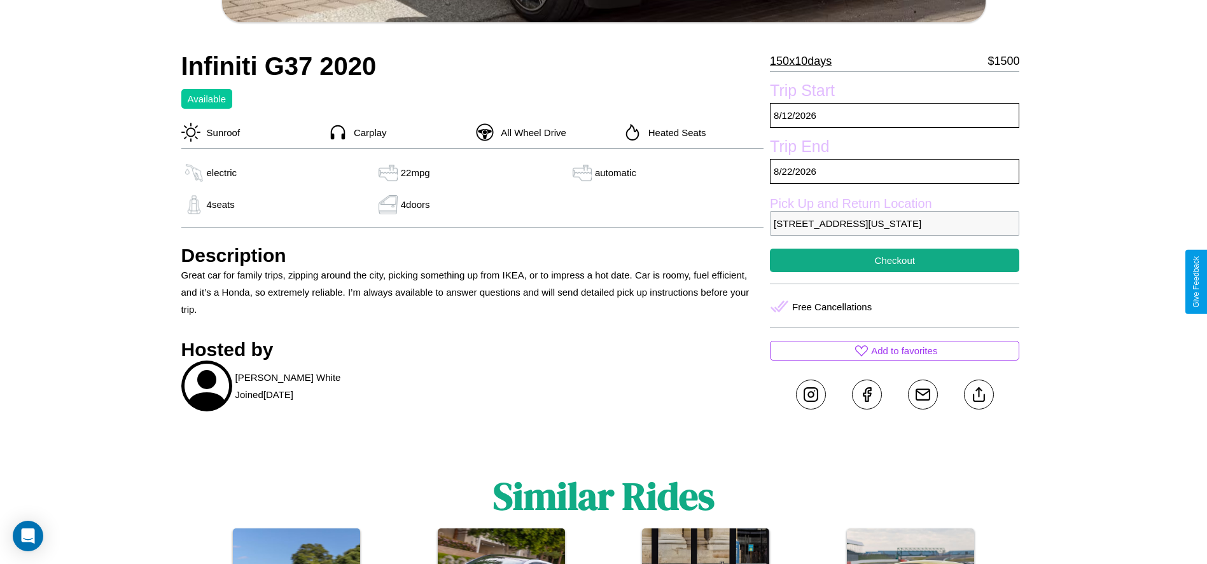
scroll to position [471, 0]
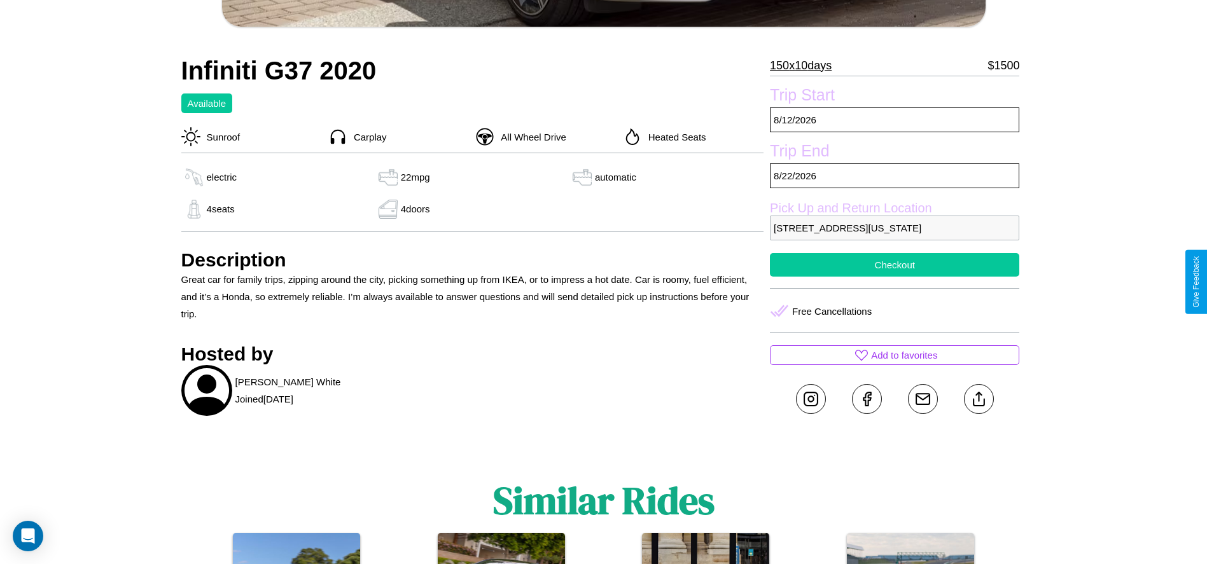
click at [895, 277] on button "Checkout" at bounding box center [894, 265] width 249 height 24
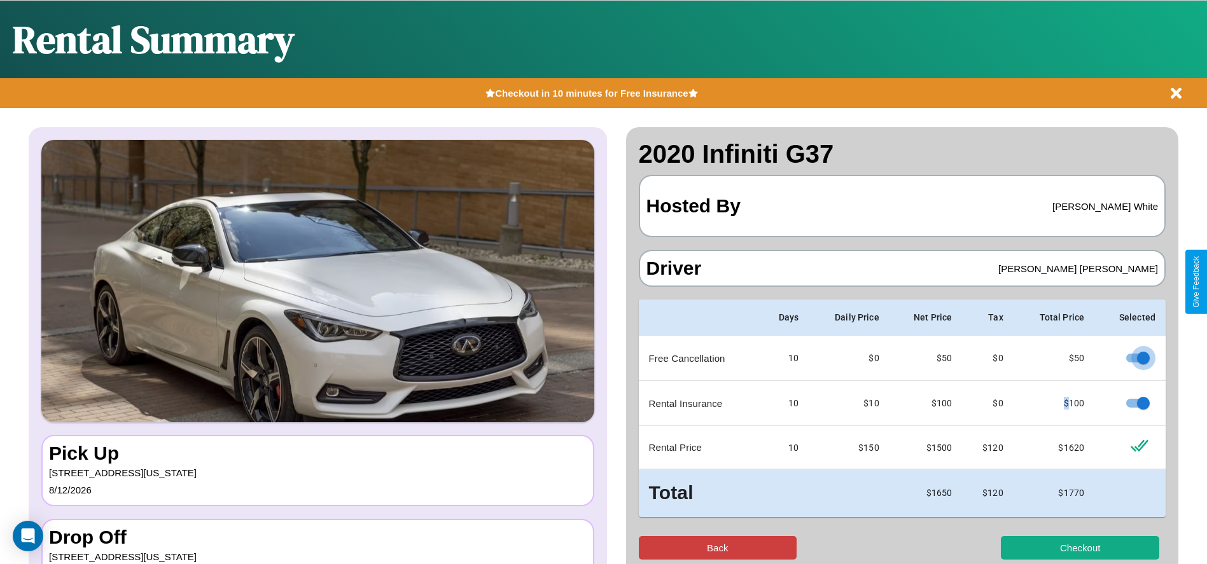
click at [717, 548] on button "Back" at bounding box center [718, 548] width 158 height 24
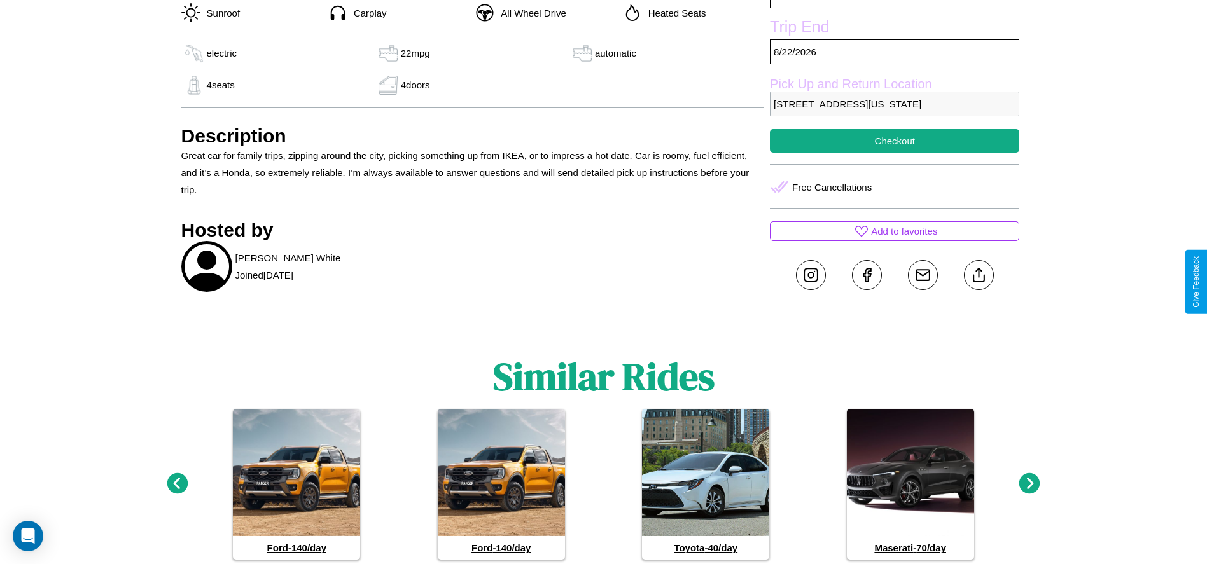
scroll to position [605, 0]
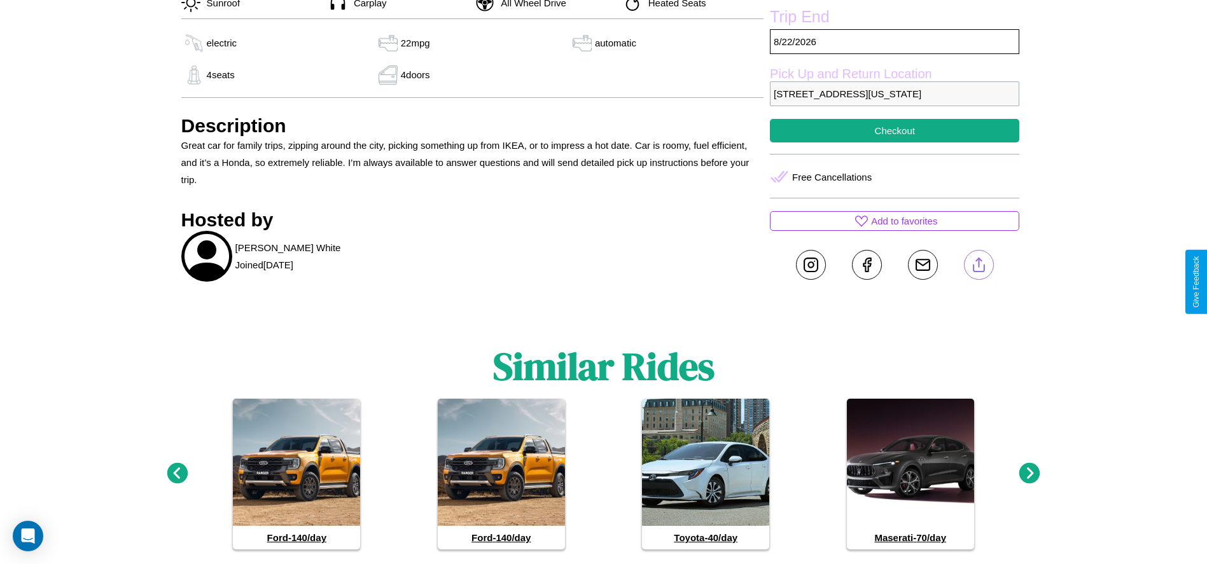
click at [979, 267] on line at bounding box center [979, 262] width 0 height 9
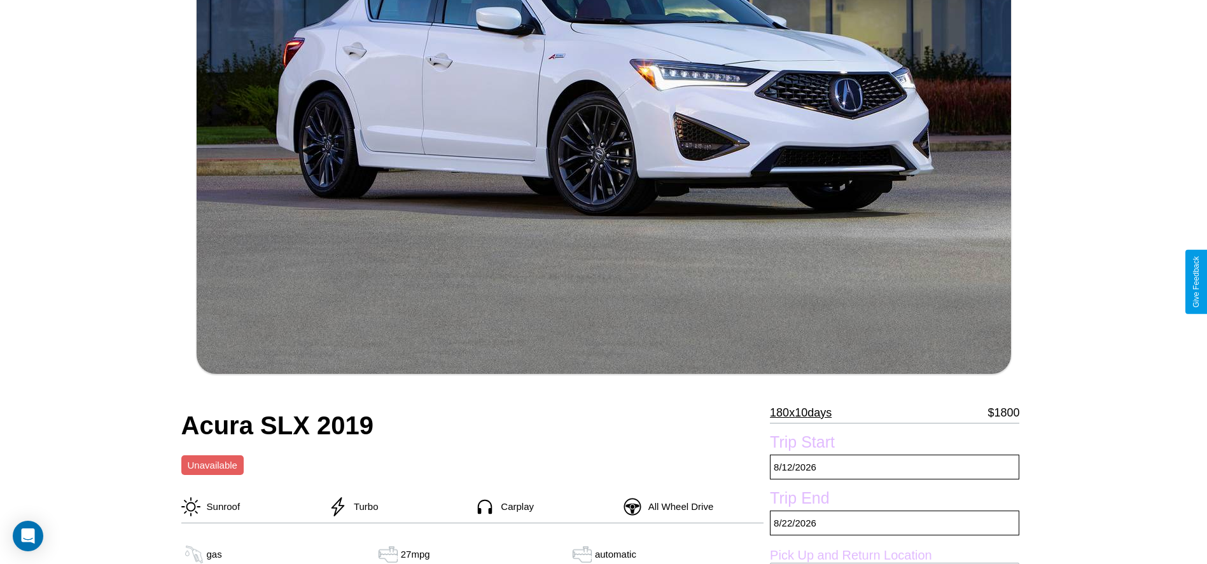
scroll to position [384, 0]
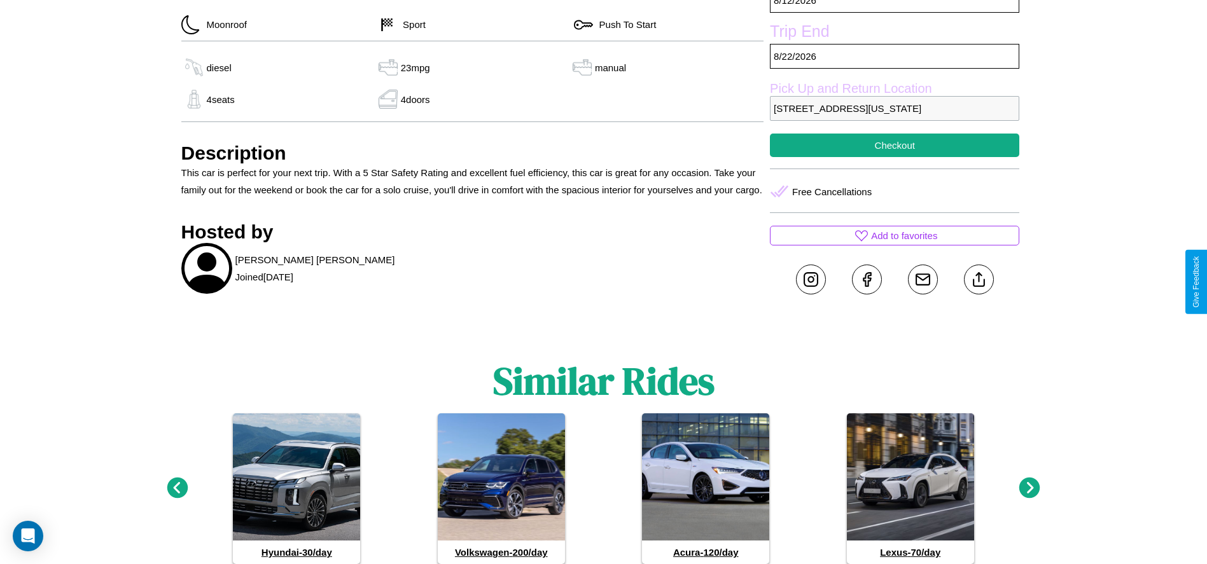
scroll to position [526, 0]
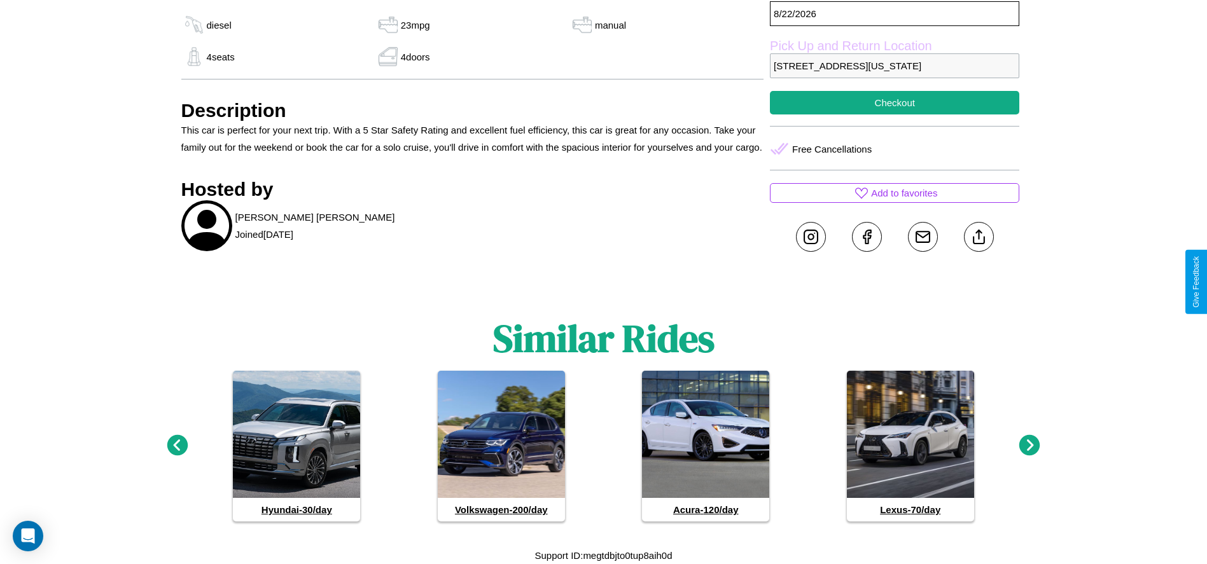
click at [1030, 446] on icon at bounding box center [1029, 445] width 21 height 21
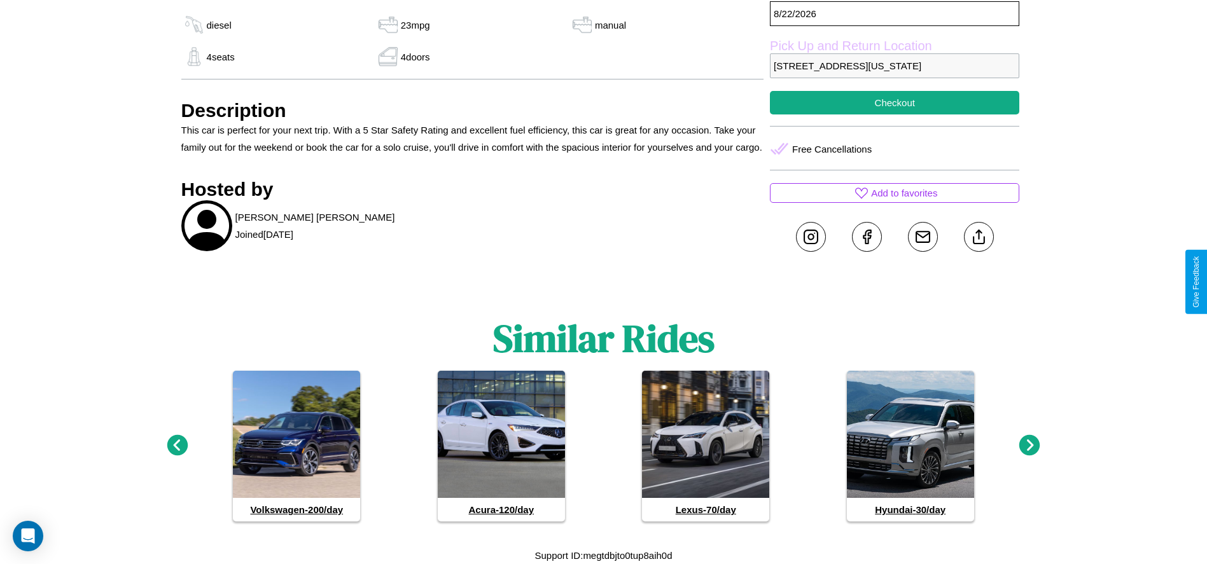
click at [177, 446] on icon at bounding box center [177, 445] width 21 height 21
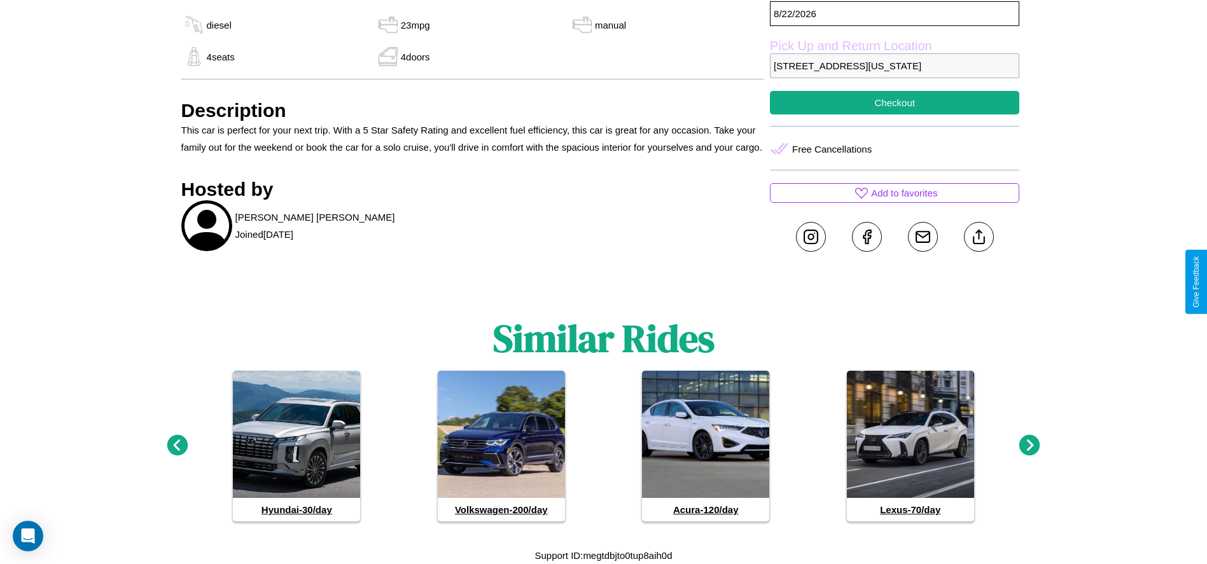
click at [1030, 446] on icon at bounding box center [1029, 445] width 21 height 21
